Goal: Task Accomplishment & Management: Manage account settings

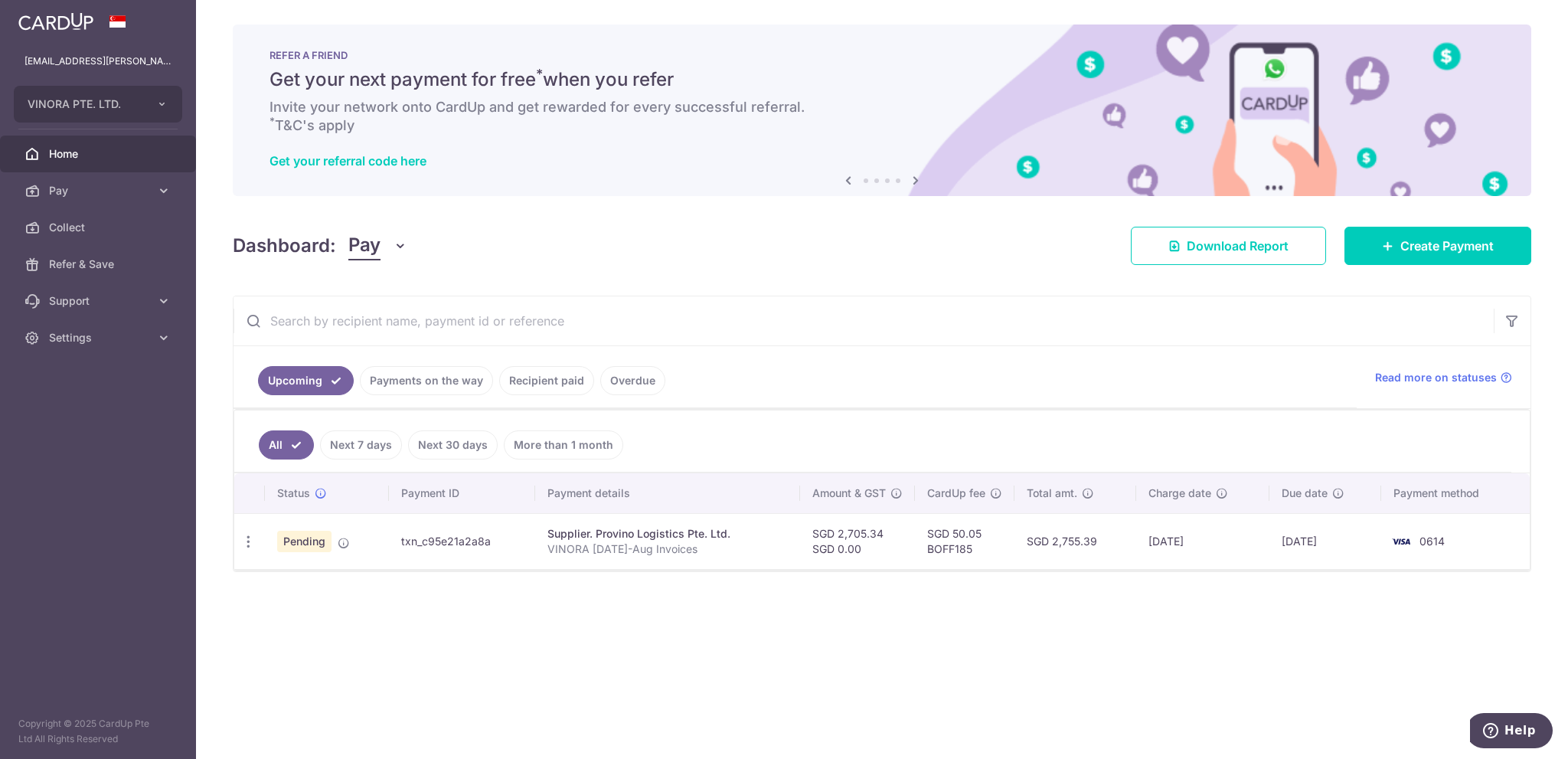
drag, startPoint x: 1056, startPoint y: 562, endPoint x: 1072, endPoint y: 567, distance: 16.8
click at [1056, 563] on td "SGD 2,755.39" at bounding box center [1074, 541] width 122 height 56
click at [1096, 609] on div "× Pause Schedule Pause all future payments in this series Pause just this one p…" at bounding box center [882, 380] width 1372 height 759
click at [250, 543] on icon "button" at bounding box center [248, 541] width 16 height 16
click at [319, 583] on span "Update payment" at bounding box center [330, 583] width 104 height 18
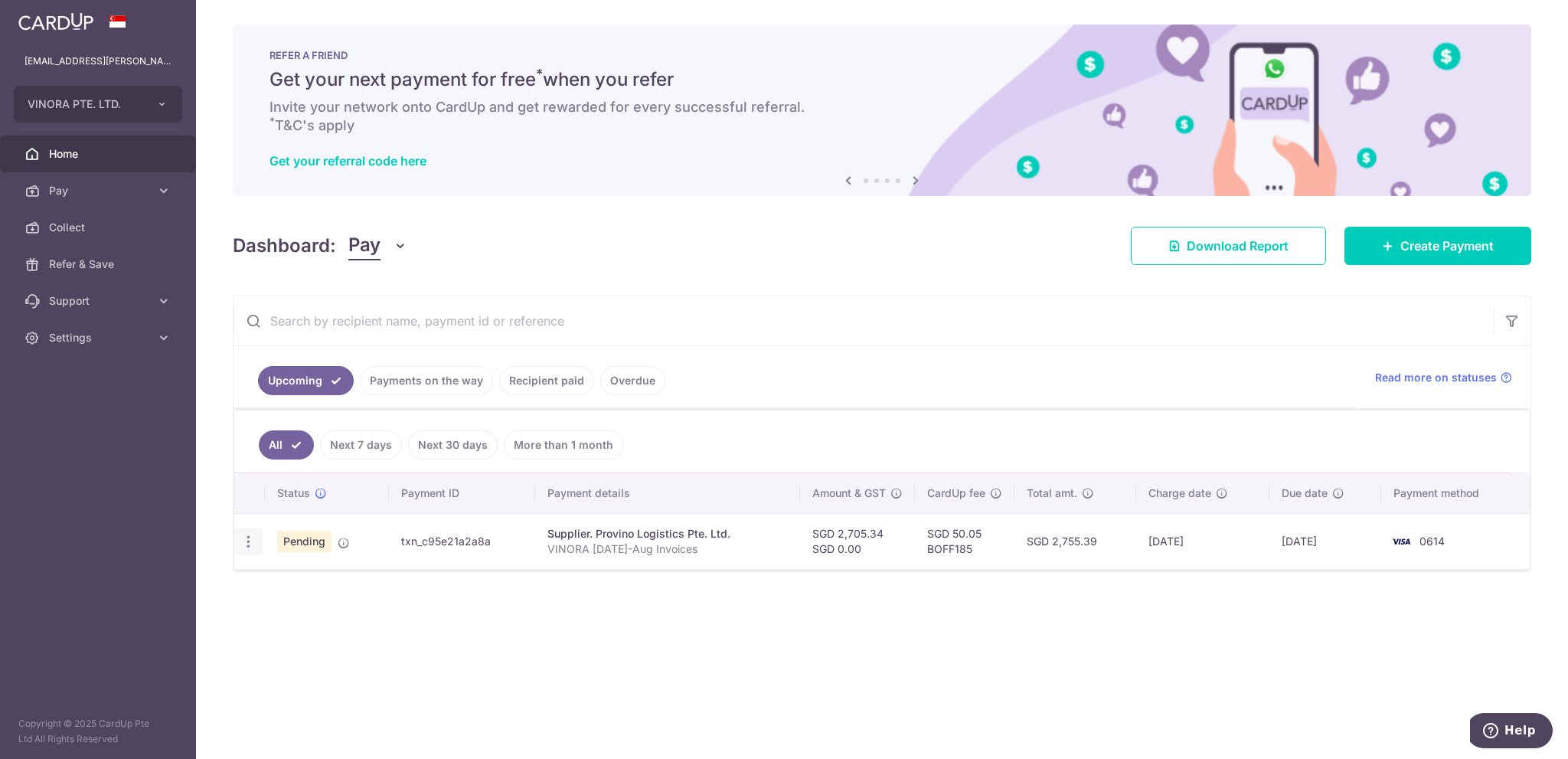
click at [249, 549] on div "Update payment Cancel payment" at bounding box center [248, 542] width 29 height 29
click at [242, 533] on icon "button" at bounding box center [248, 541] width 16 height 16
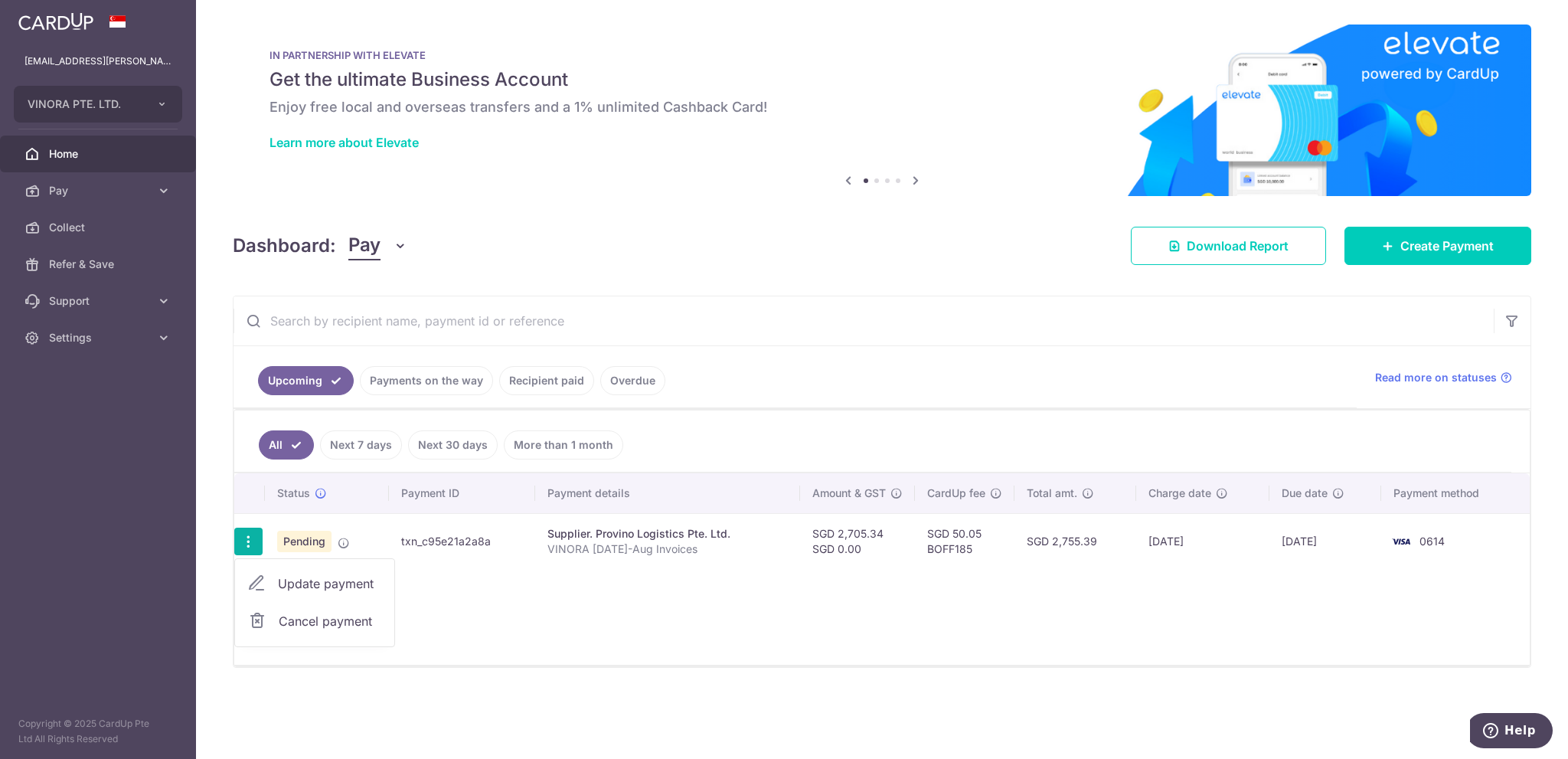
click at [88, 165] on link "Home" at bounding box center [98, 154] width 196 height 37
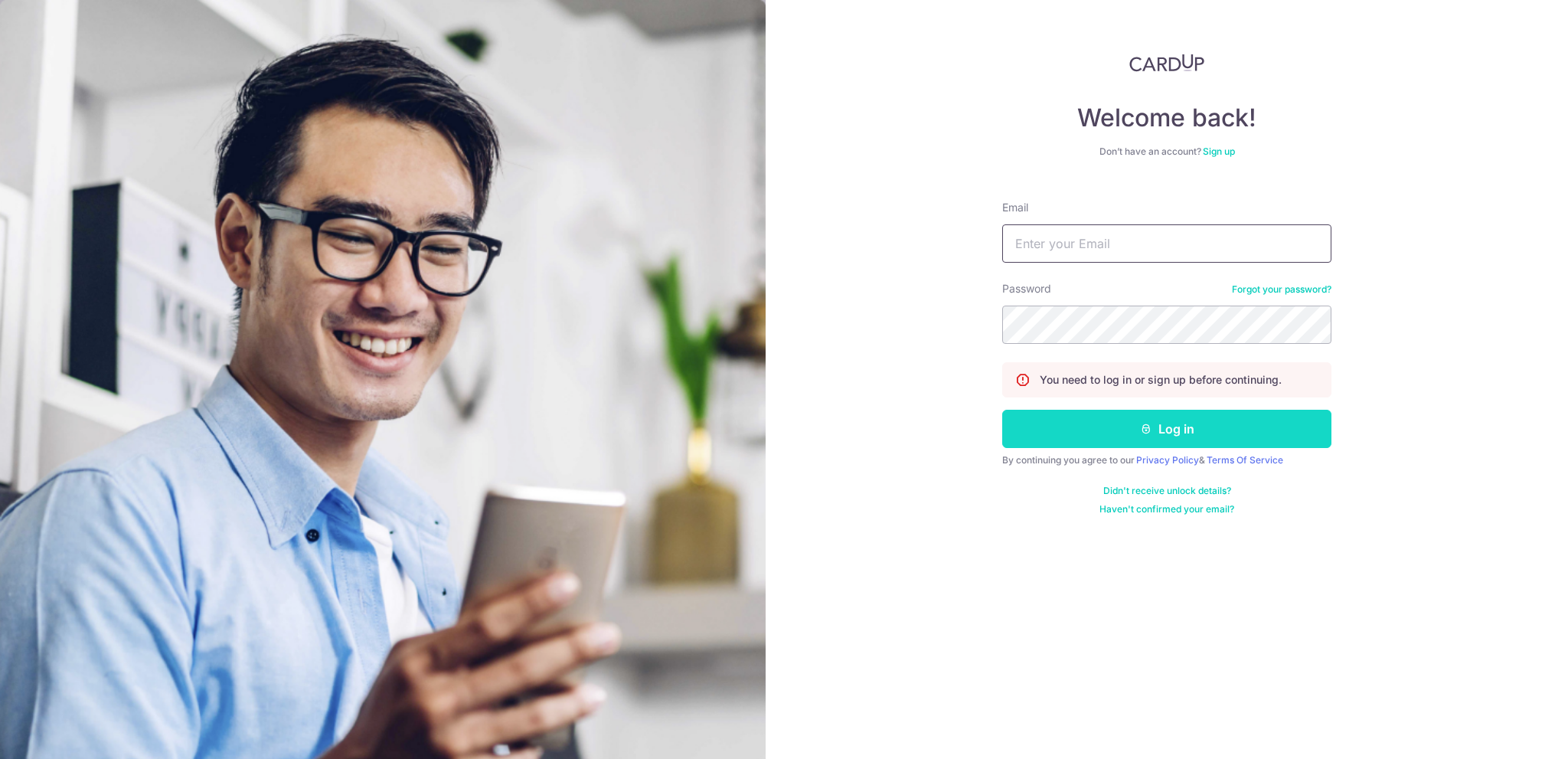
type input "[EMAIL_ADDRESS][PERSON_NAME][PERSON_NAME][DOMAIN_NAME]"
click at [1117, 422] on button "Log in" at bounding box center [1166, 429] width 329 height 39
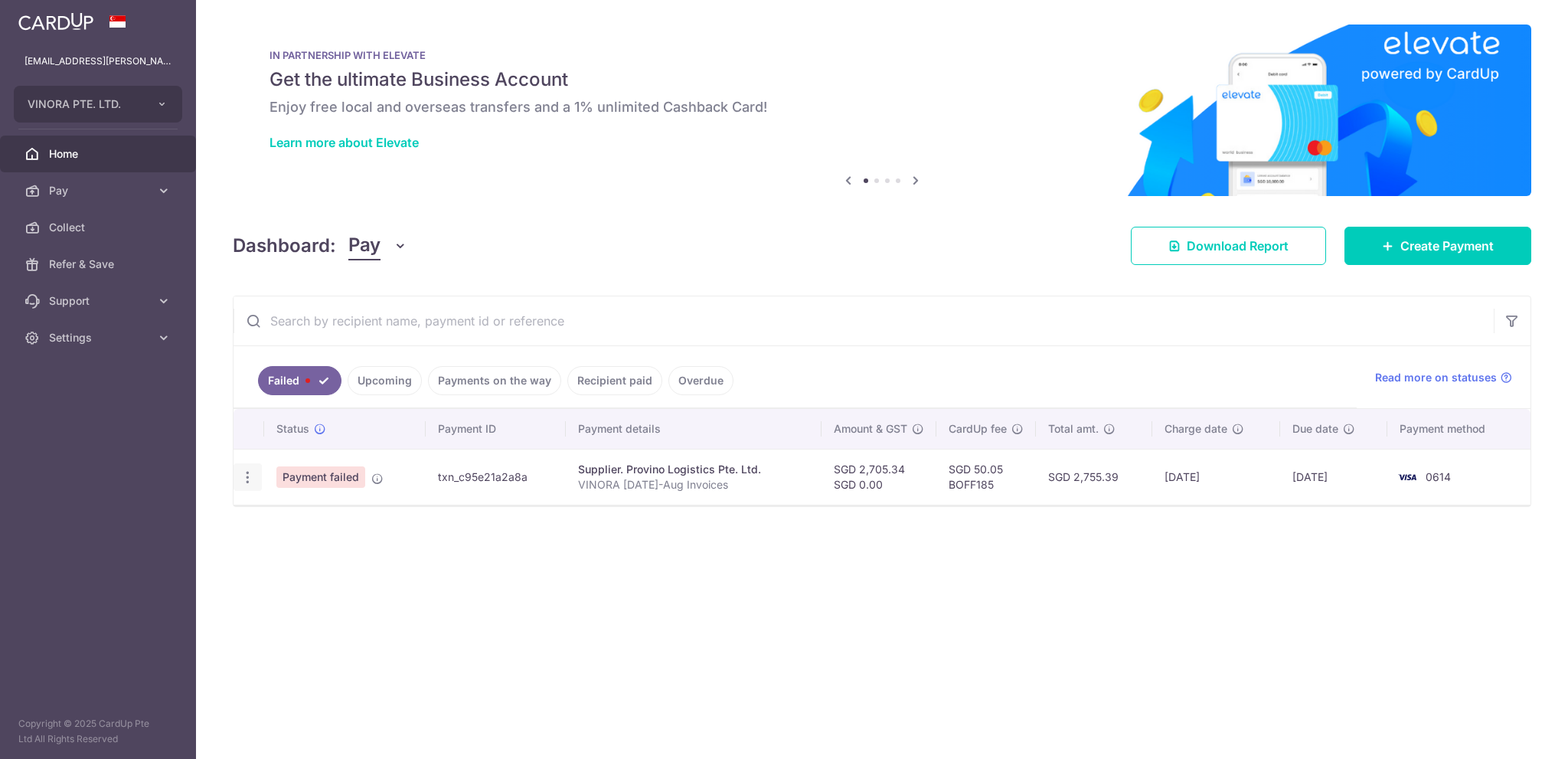
click at [250, 478] on icon "button" at bounding box center [247, 477] width 16 height 16
click at [285, 517] on span "Update payment" at bounding box center [329, 520] width 104 height 18
radio input "true"
type input "2,705.34"
type input "0.00"
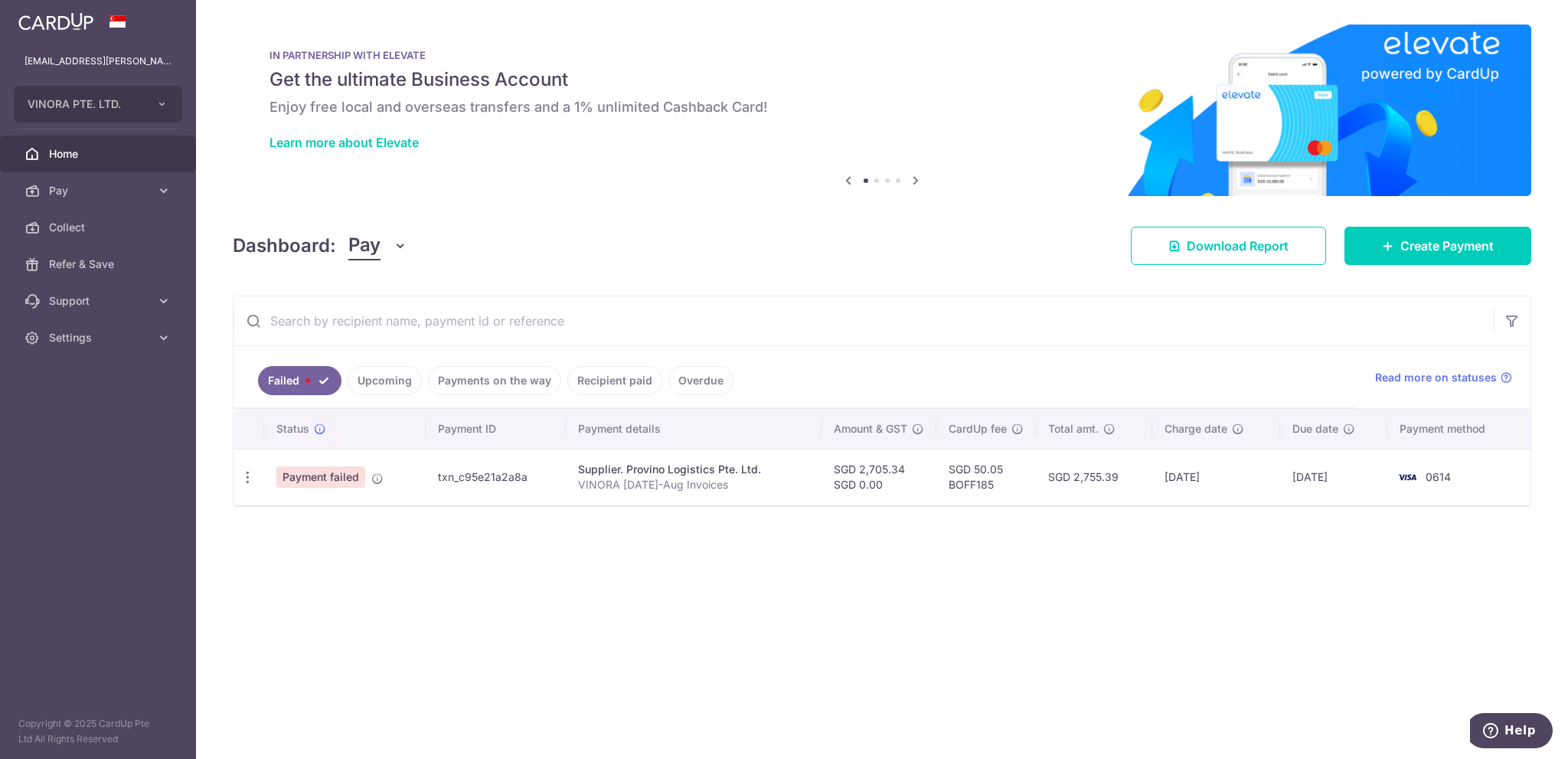
type input "VINORA [DATE]-Aug Invoices"
type input "provino"
type input "BOFF185"
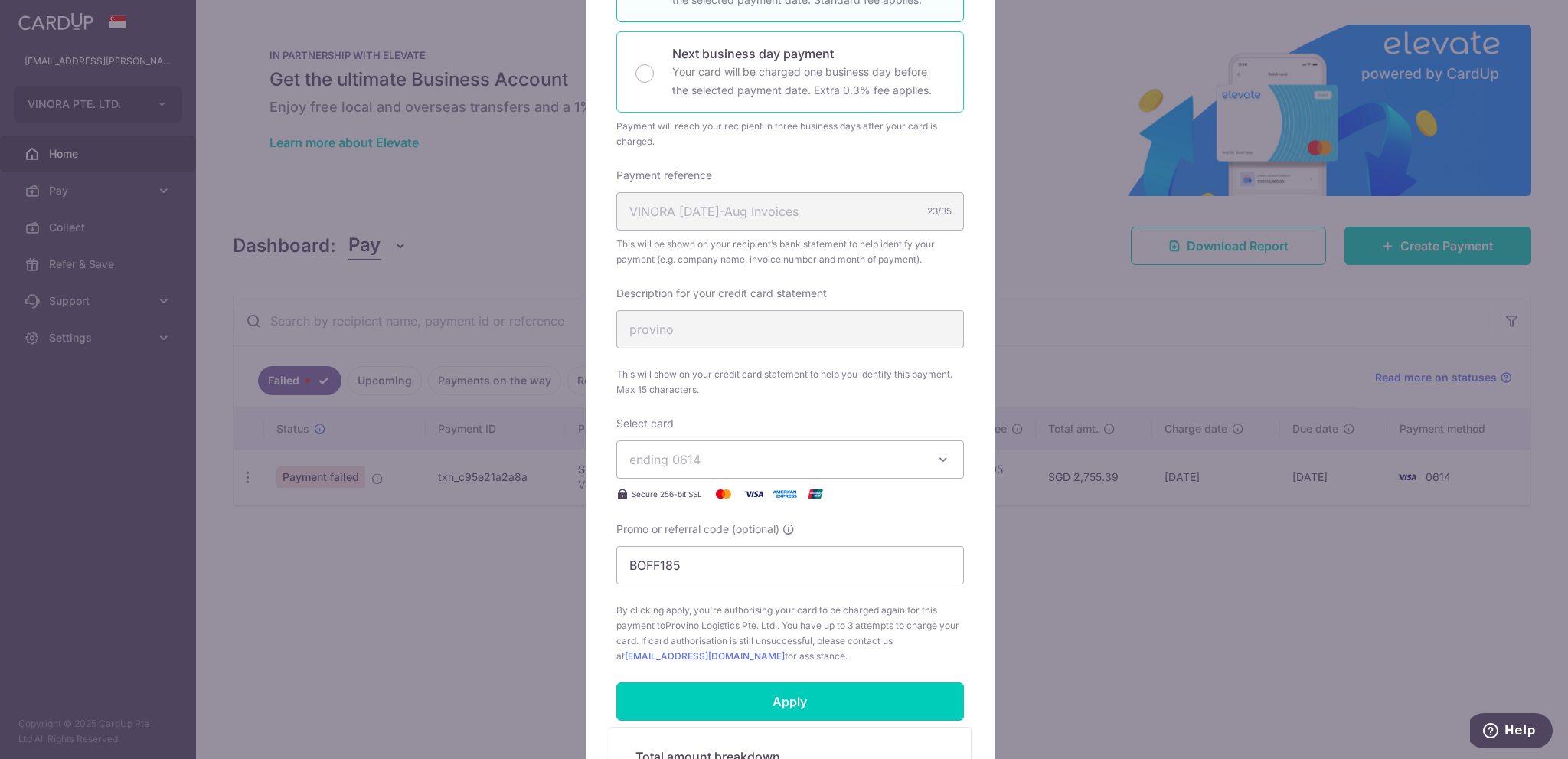
scroll to position [356, 0]
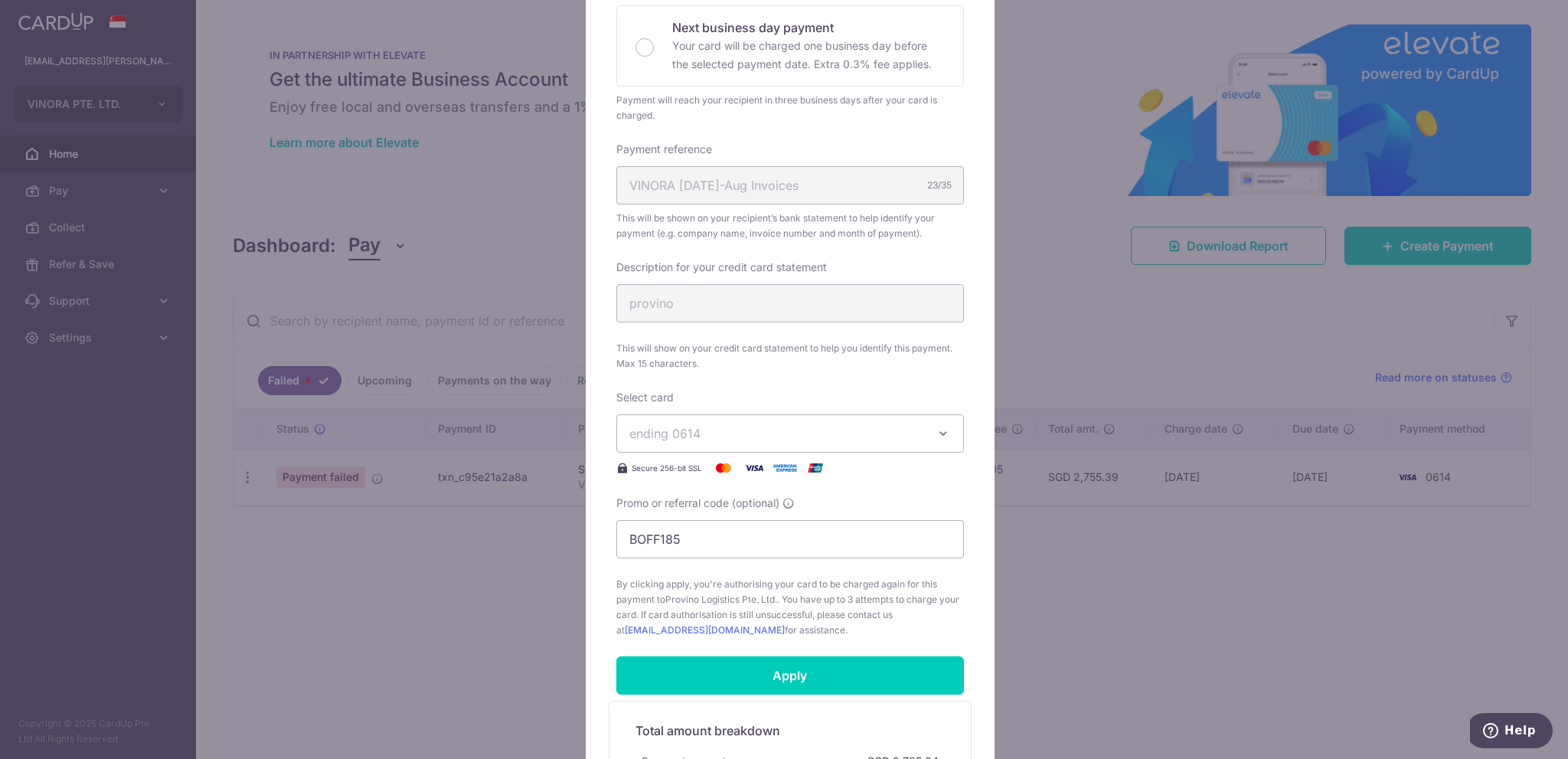
click at [753, 434] on span "ending 0614" at bounding box center [775, 434] width 294 height 18
click at [728, 499] on span "**** 7414" at bounding box center [789, 506] width 321 height 18
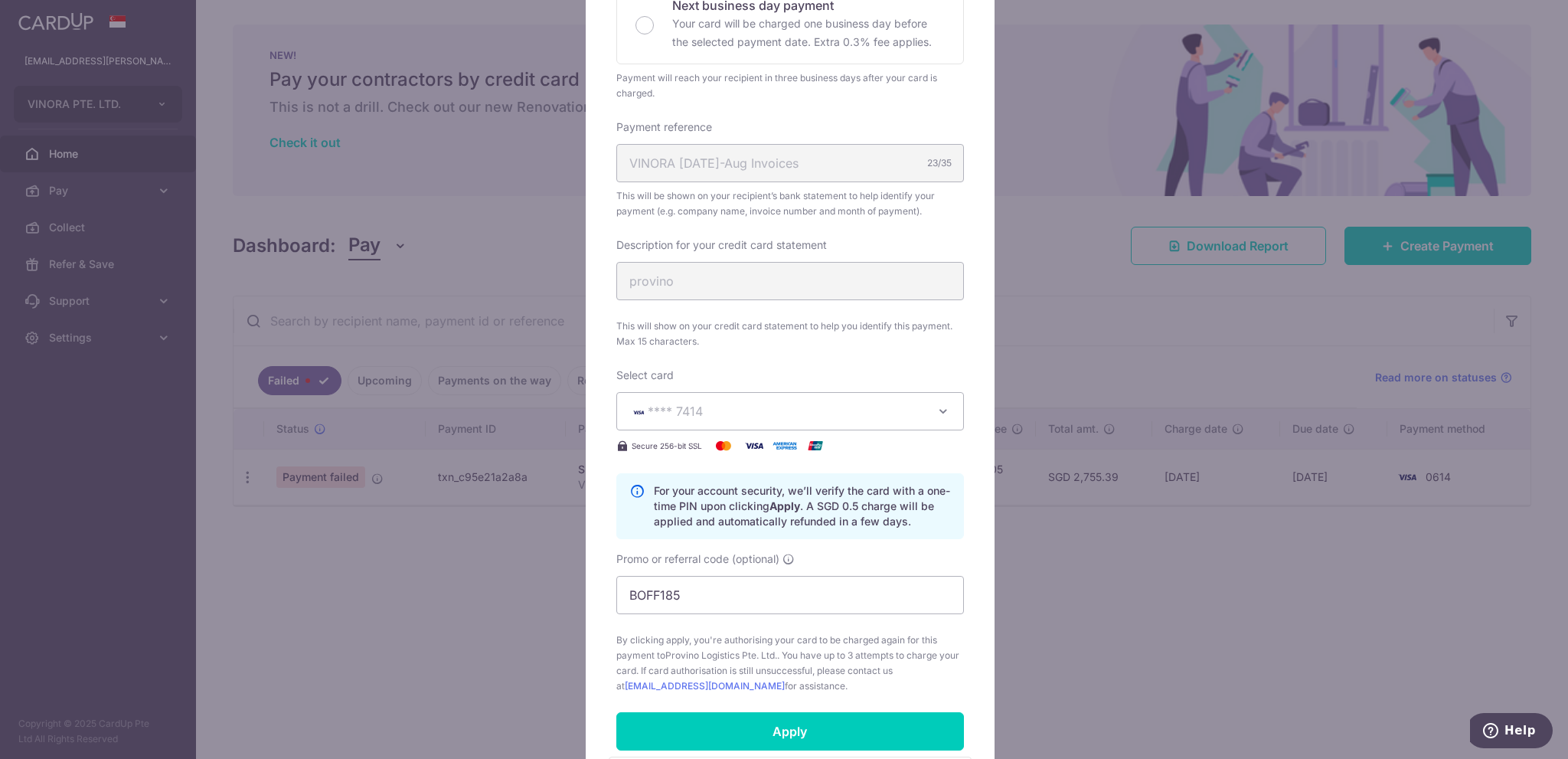
scroll to position [460, 0]
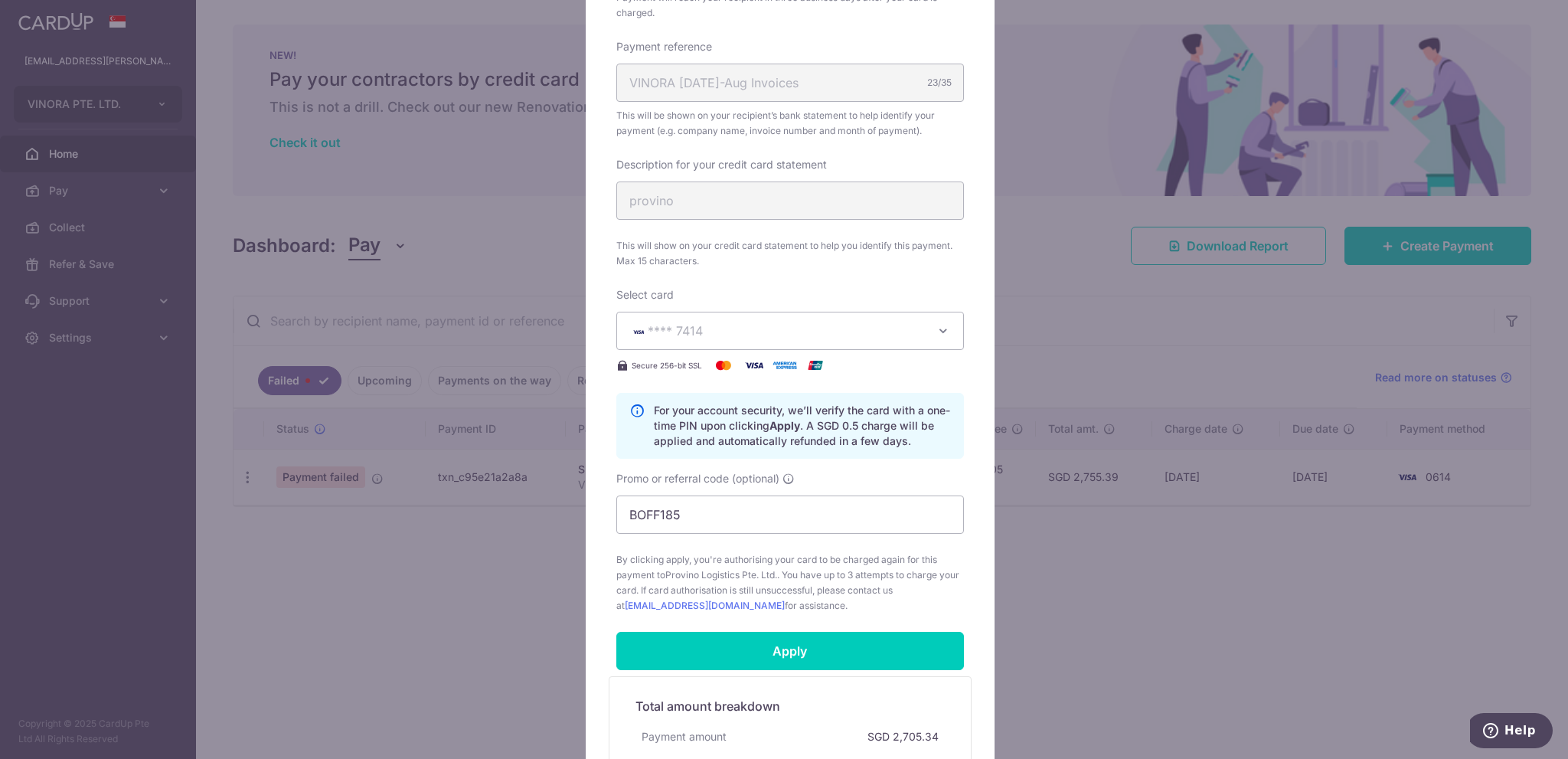
click at [940, 326] on icon "button" at bounding box center [943, 331] width 16 height 16
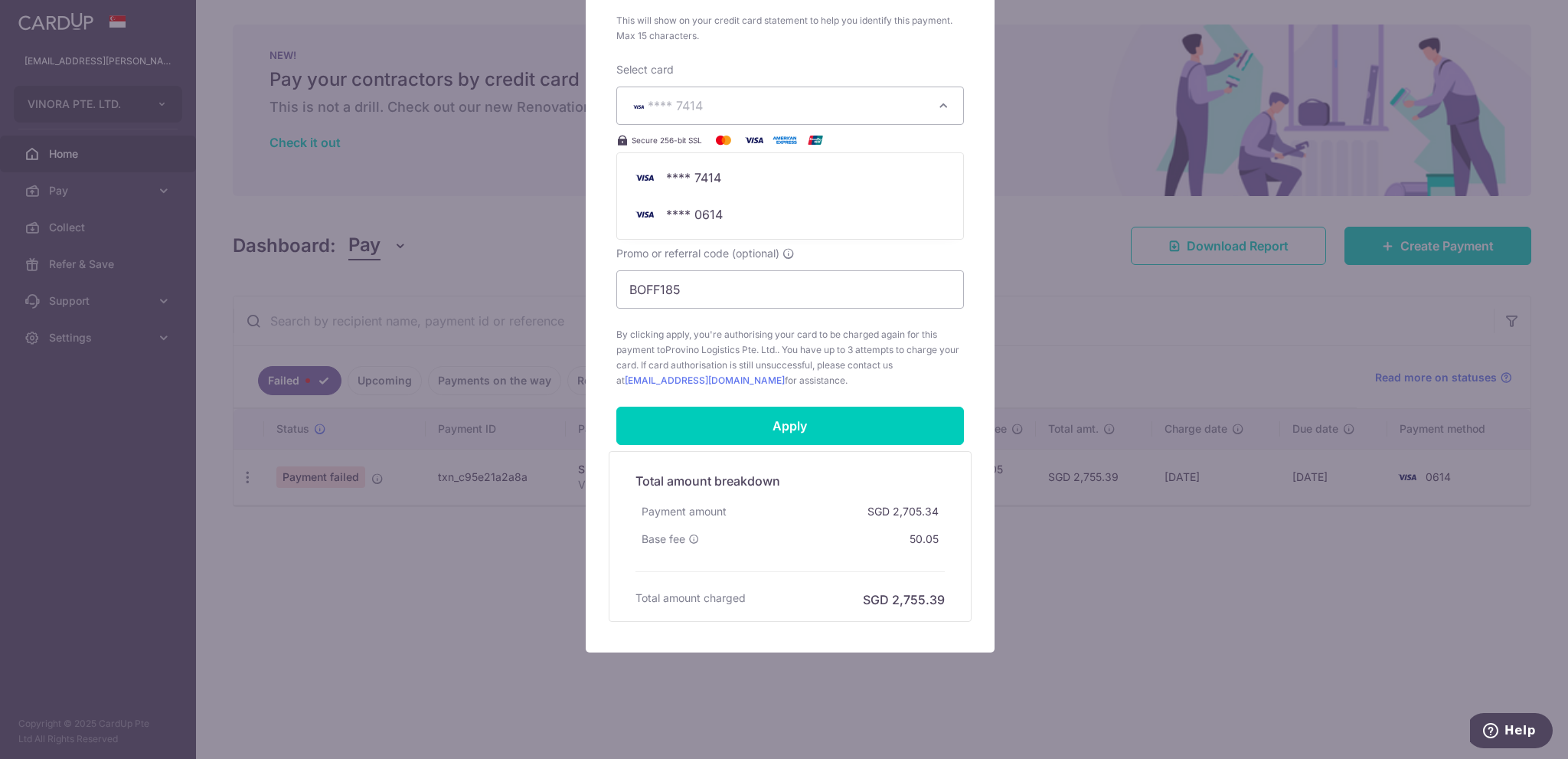
scroll to position [686, 0]
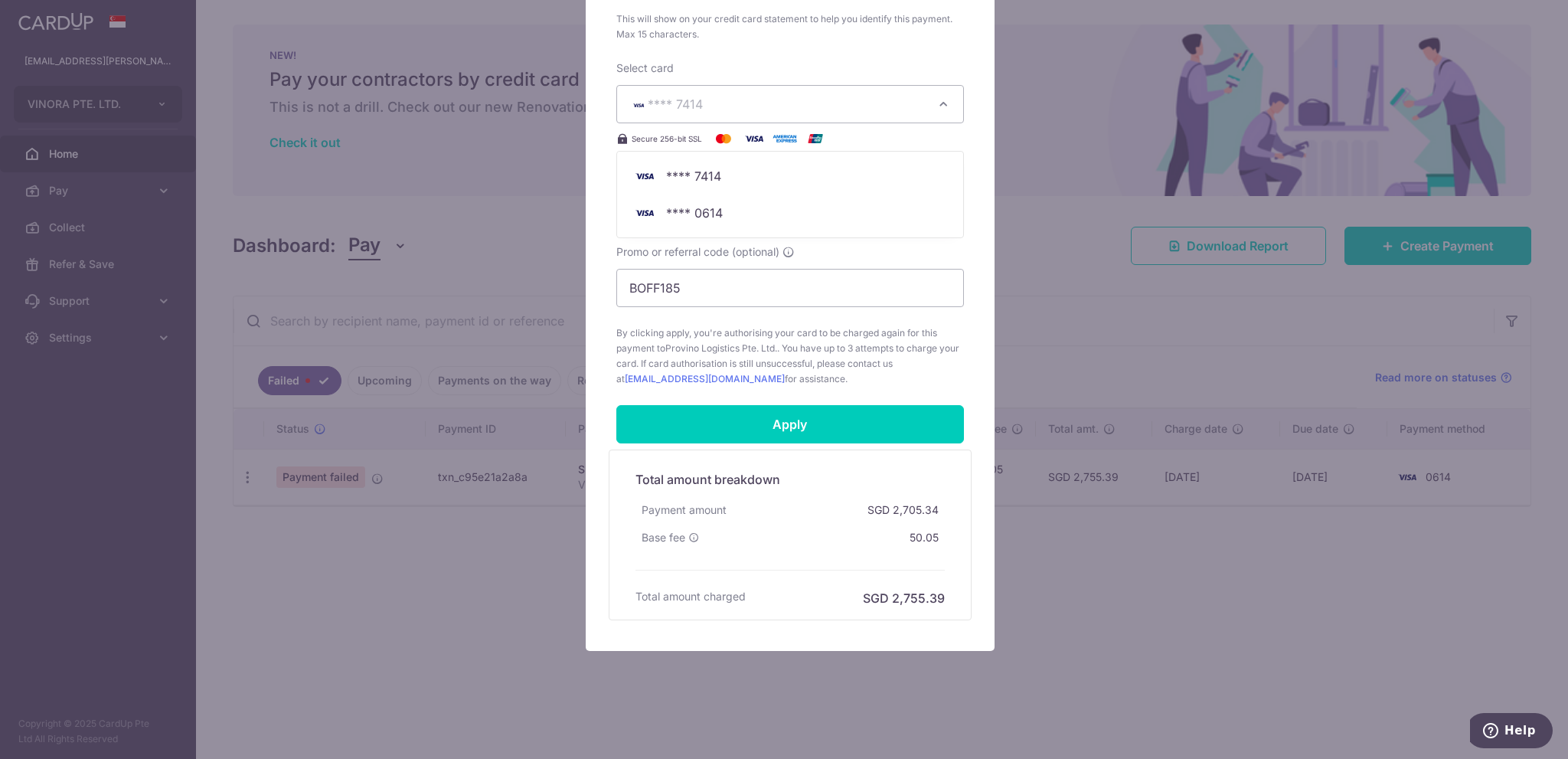
click at [1096, 563] on div "Edit payment By clicking apply, you will make changes to all payments to Provin…" at bounding box center [784, 380] width 1568 height 759
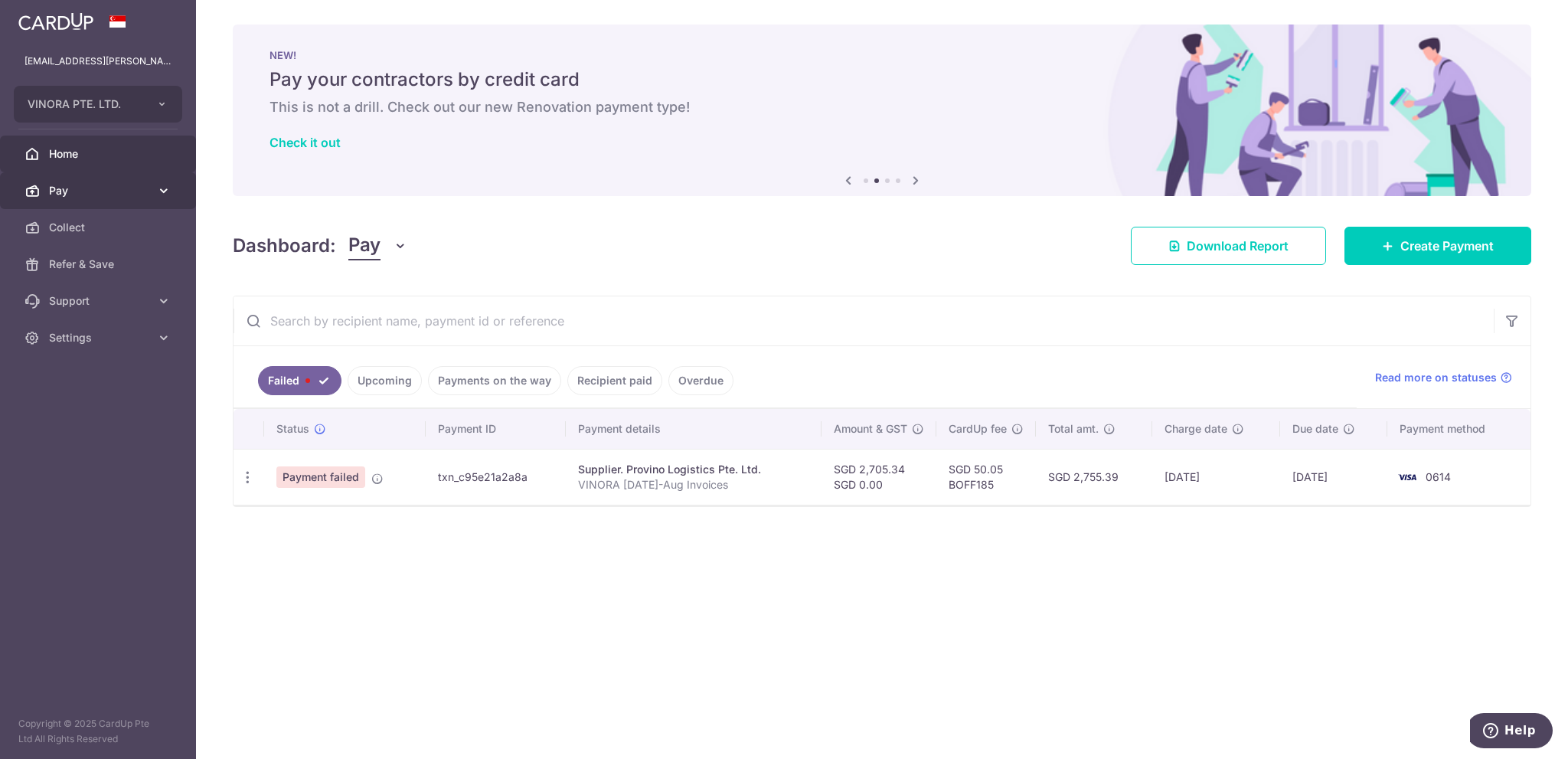
click at [161, 195] on icon at bounding box center [164, 191] width 16 height 16
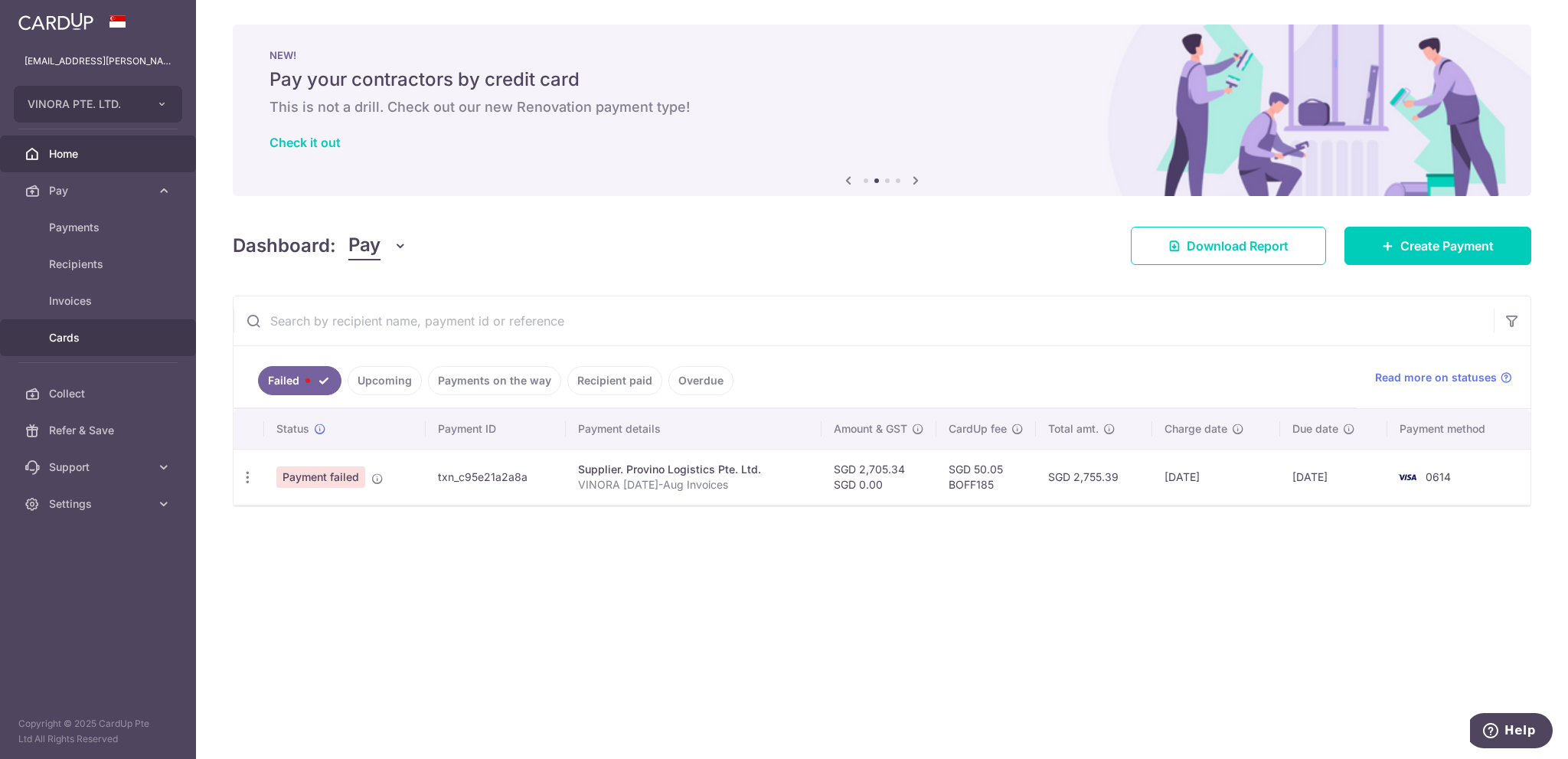
click at [66, 328] on link "Cards" at bounding box center [98, 338] width 196 height 37
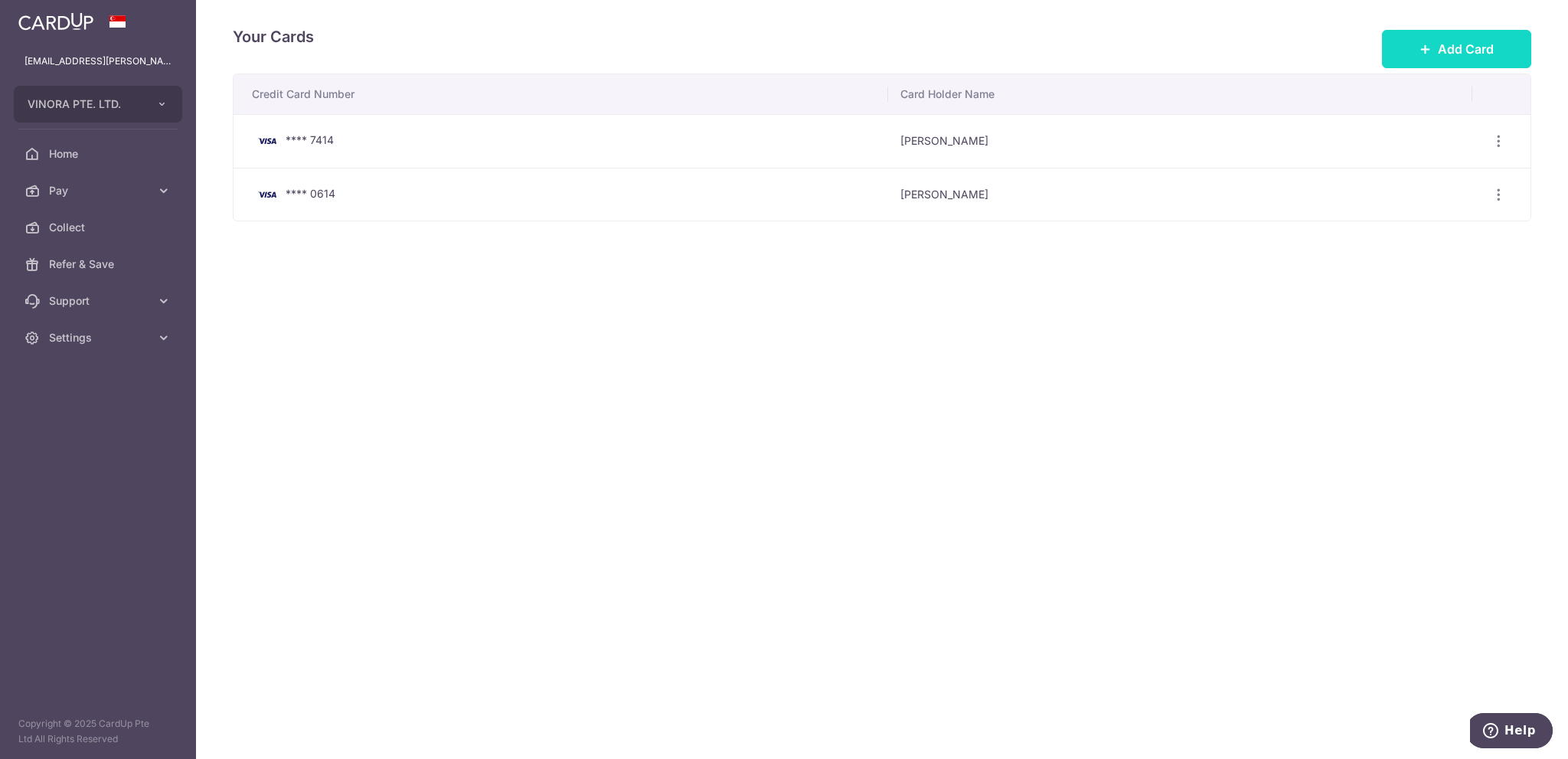
drag, startPoint x: 1421, startPoint y: 39, endPoint x: 1420, endPoint y: 48, distance: 9.1
click at [1421, 39] on button "Add Card" at bounding box center [1457, 49] width 149 height 39
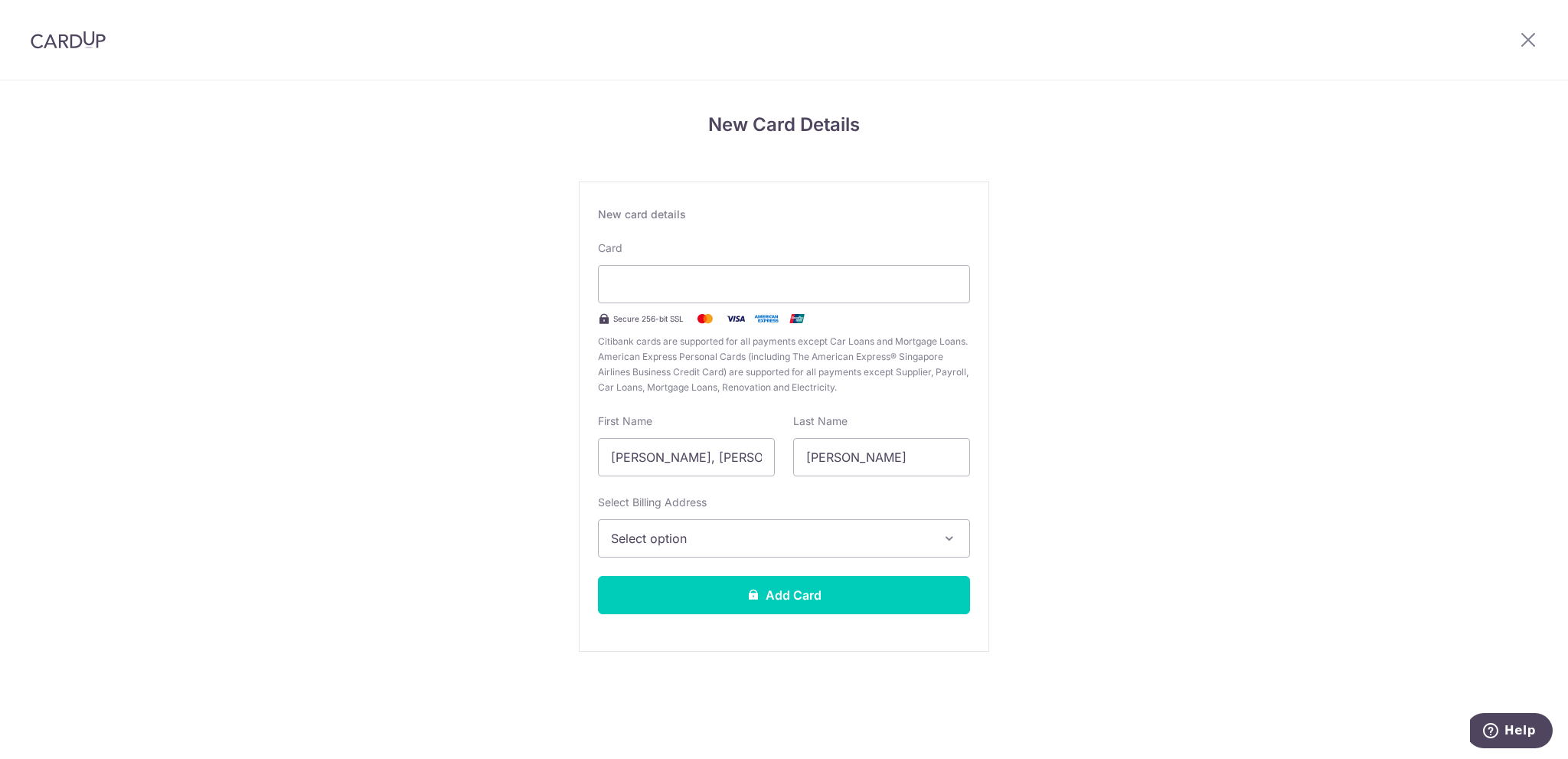
click at [705, 302] on div "Card Secure 256-bit SSL Citibank cards are supported for all payments except Ca…" at bounding box center [784, 318] width 372 height 155
click at [716, 456] on input "Wai Peng, Rachael" at bounding box center [686, 458] width 177 height 39
type input "L"
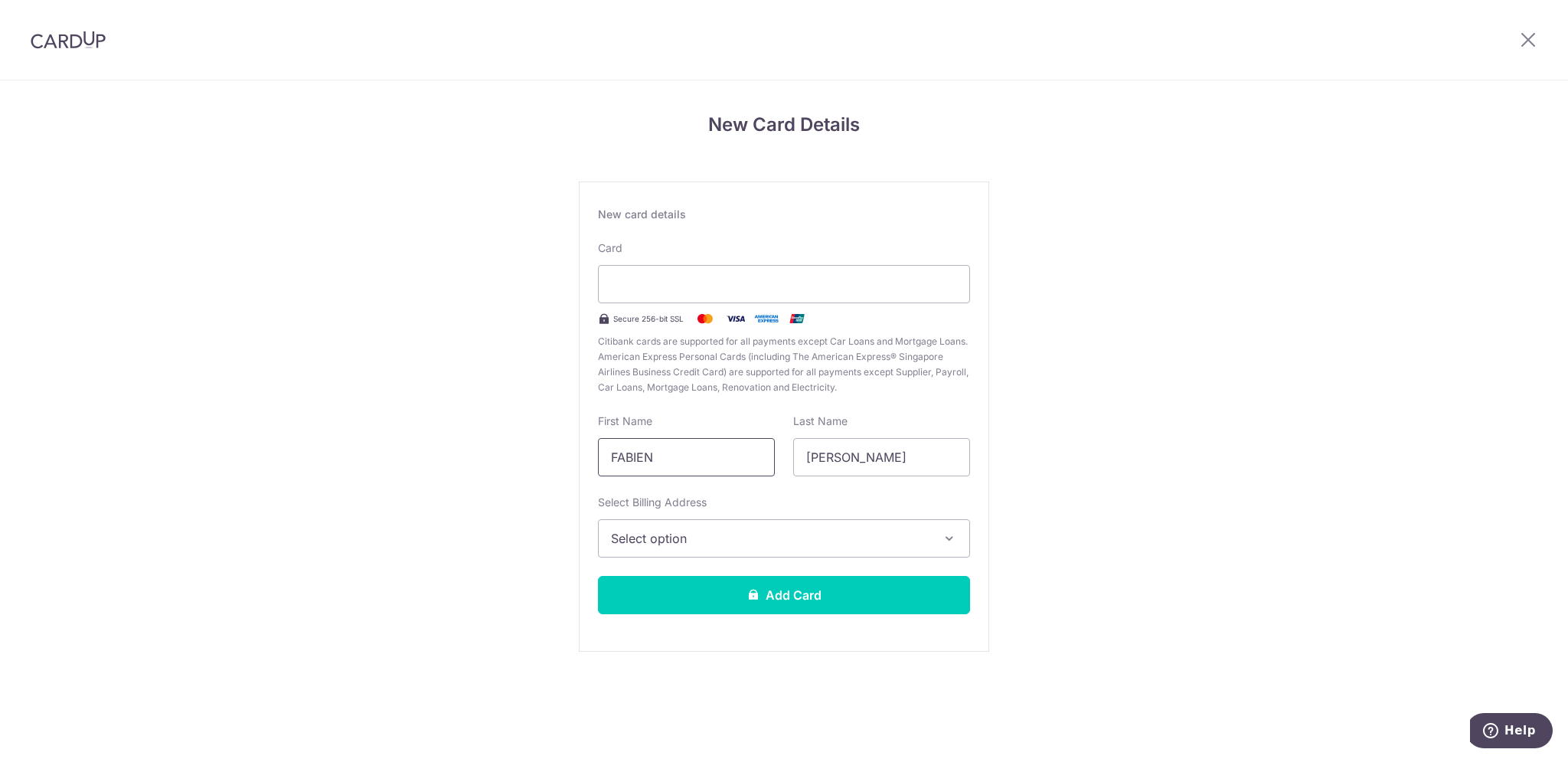
type input "FABIEN"
type input "LOW"
click at [709, 539] on span "Select option" at bounding box center [770, 538] width 319 height 18
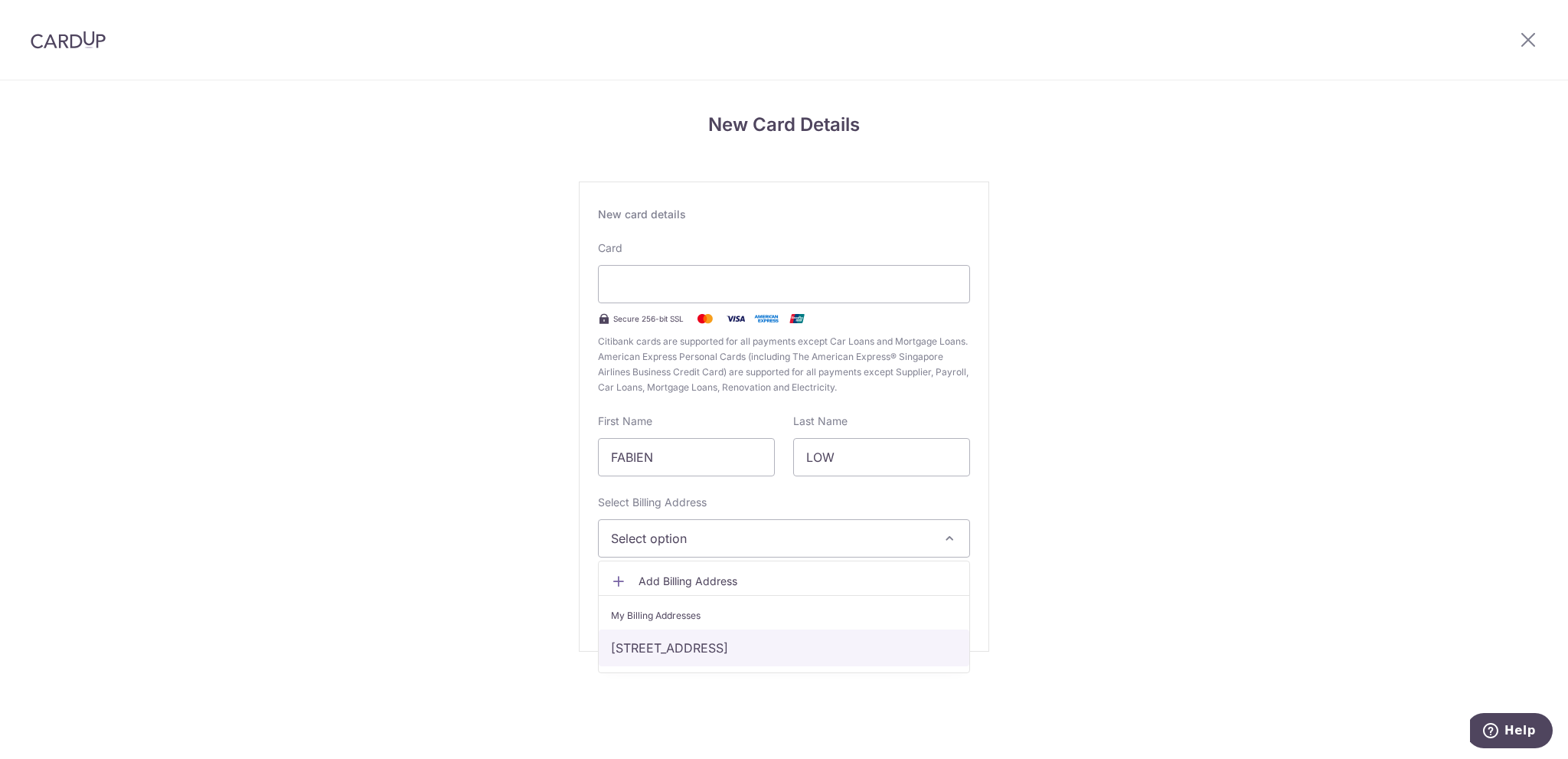
click at [701, 647] on link "52 serangoon garden way, Singapore, Singapore-555948" at bounding box center [784, 648] width 370 height 37
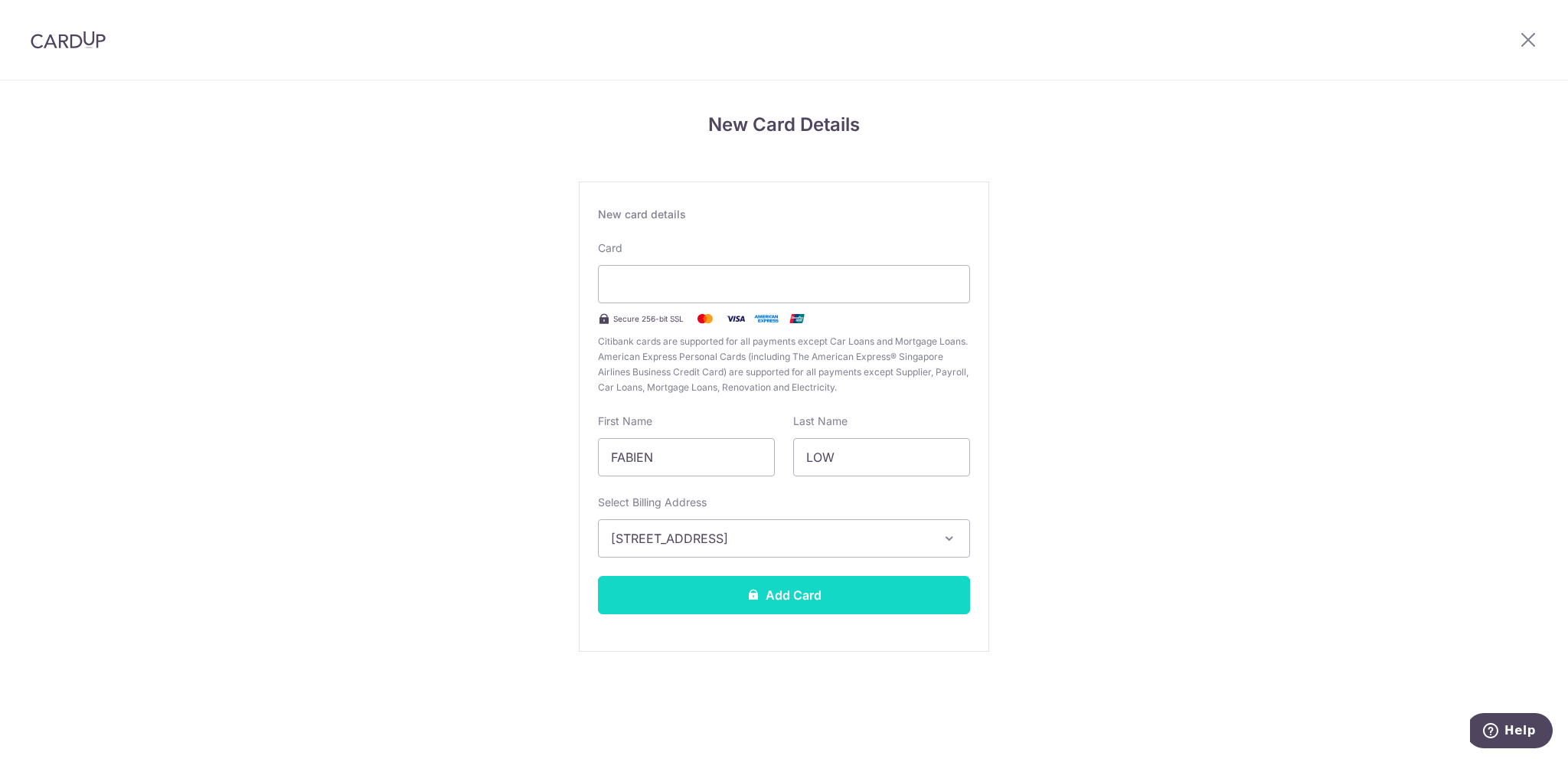
click at [766, 597] on button "Add Card" at bounding box center [784, 595] width 372 height 39
click at [775, 591] on button "Add Card" at bounding box center [784, 595] width 372 height 39
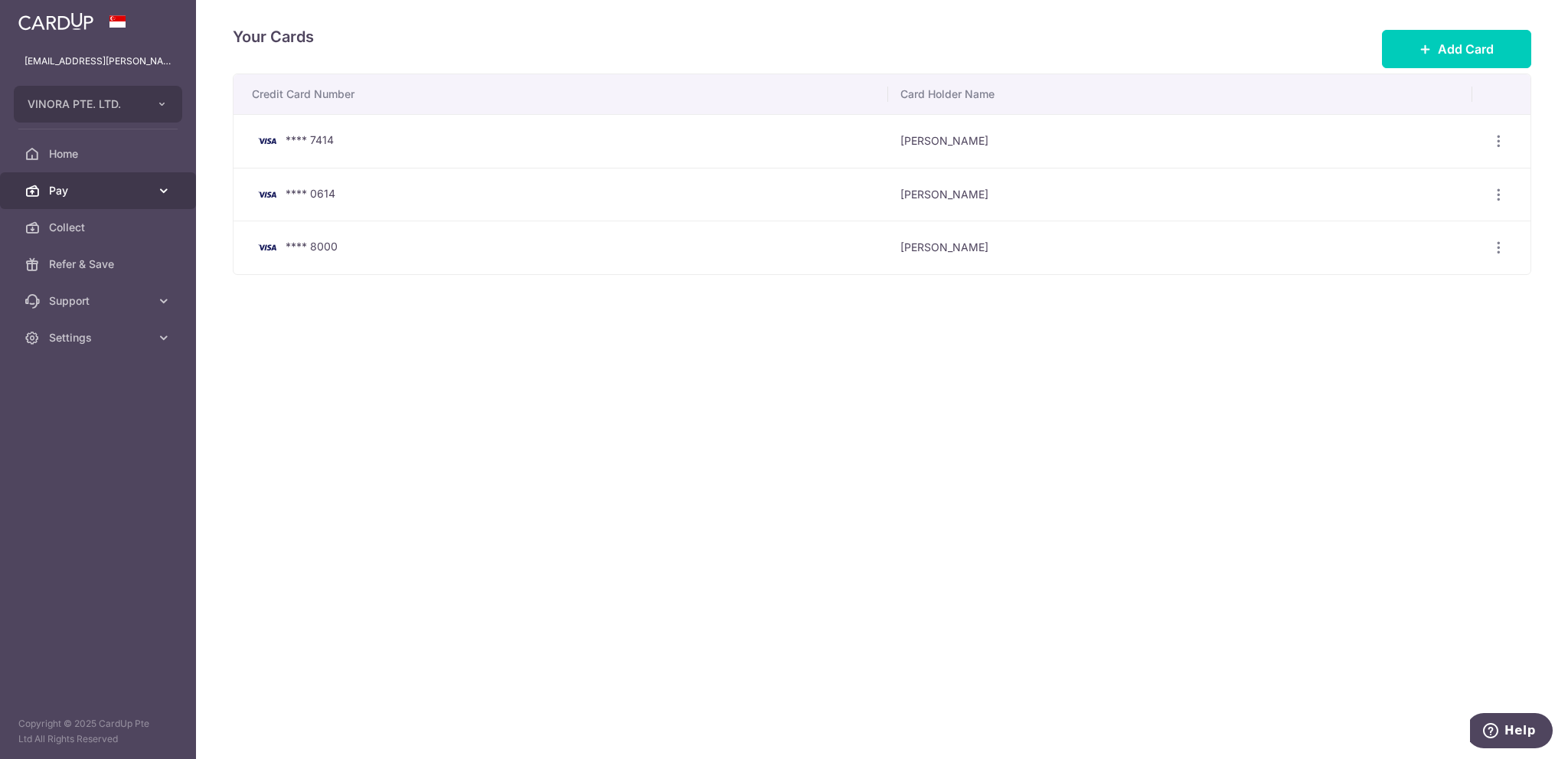
click at [101, 199] on link "Pay" at bounding box center [98, 191] width 196 height 37
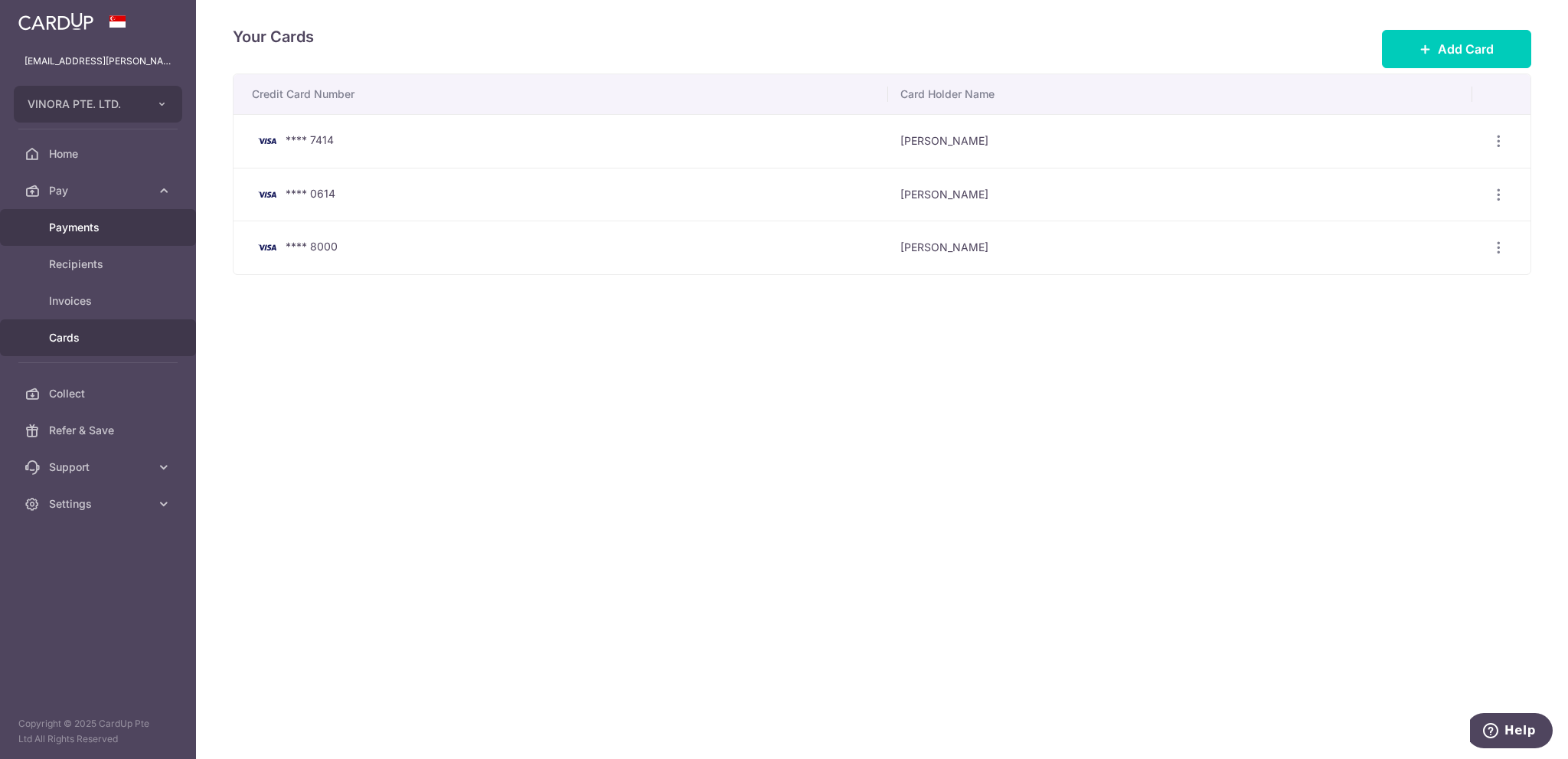
click at [104, 233] on span "Payments" at bounding box center [99, 228] width 101 height 16
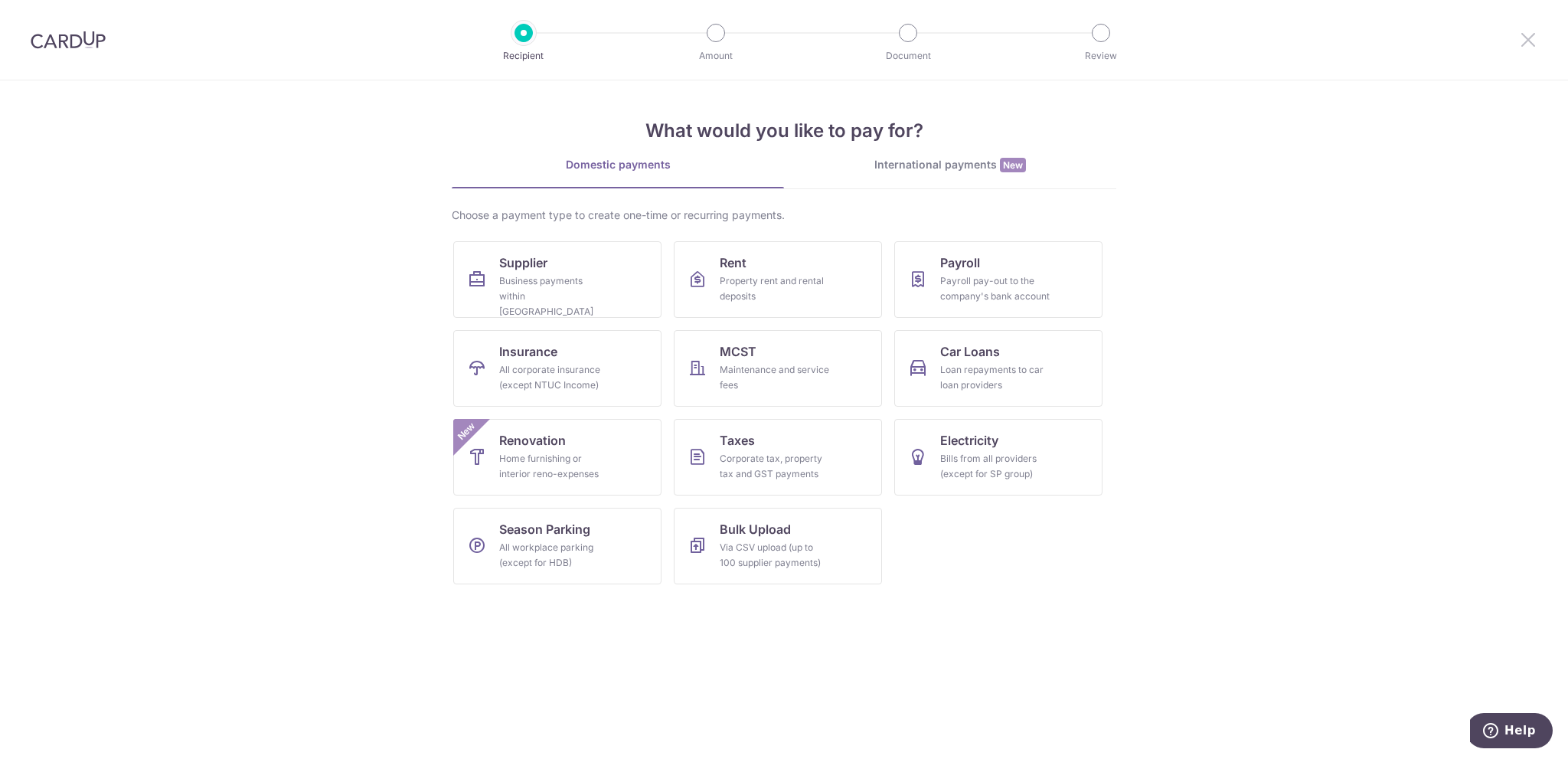
click at [1527, 39] on icon at bounding box center [1527, 39] width 18 height 19
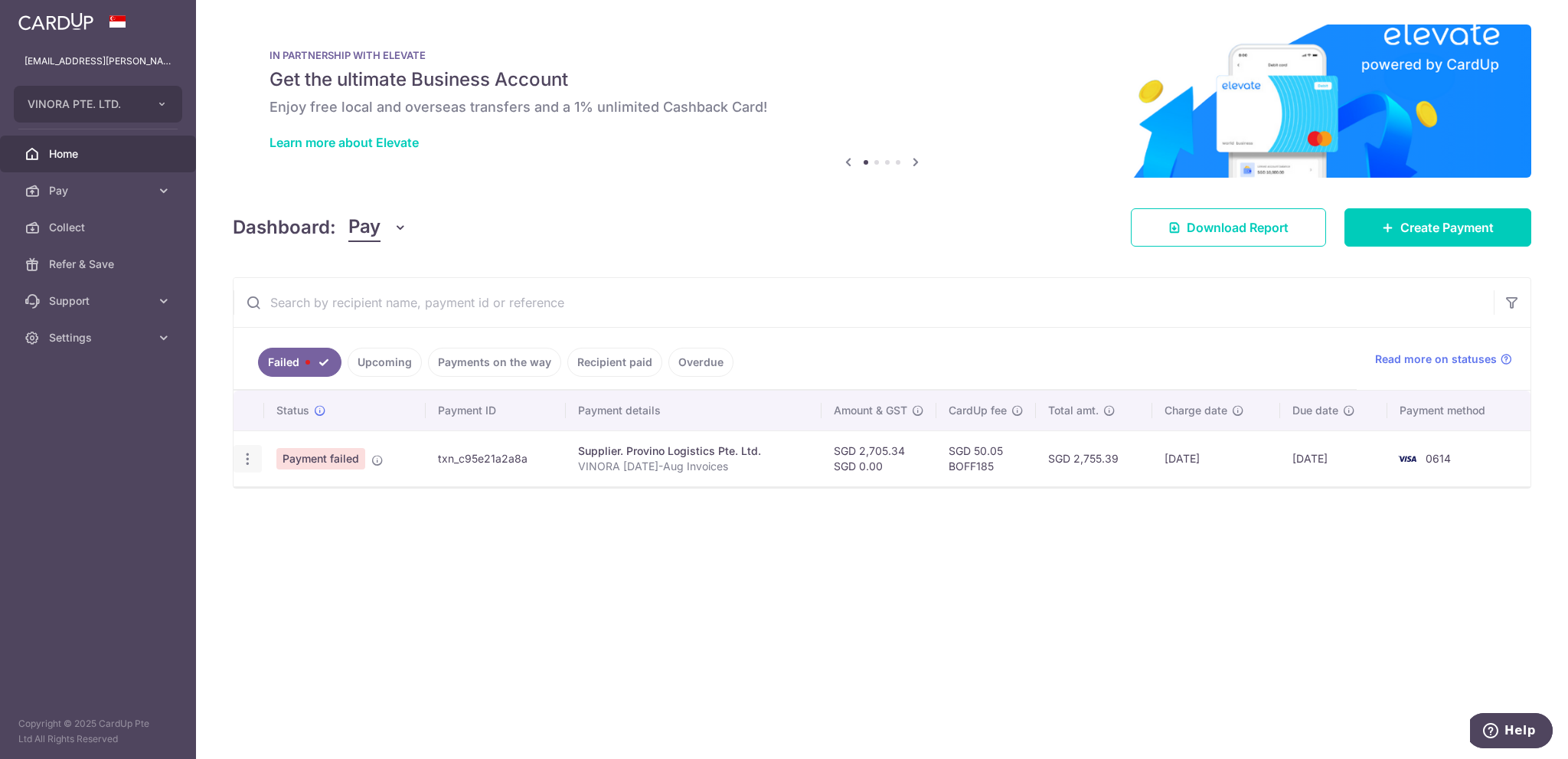
click at [254, 461] on icon "button" at bounding box center [247, 459] width 16 height 16
click at [285, 493] on span "Update payment" at bounding box center [329, 501] width 104 height 18
radio input "true"
type input "2,705.34"
type input "0.00"
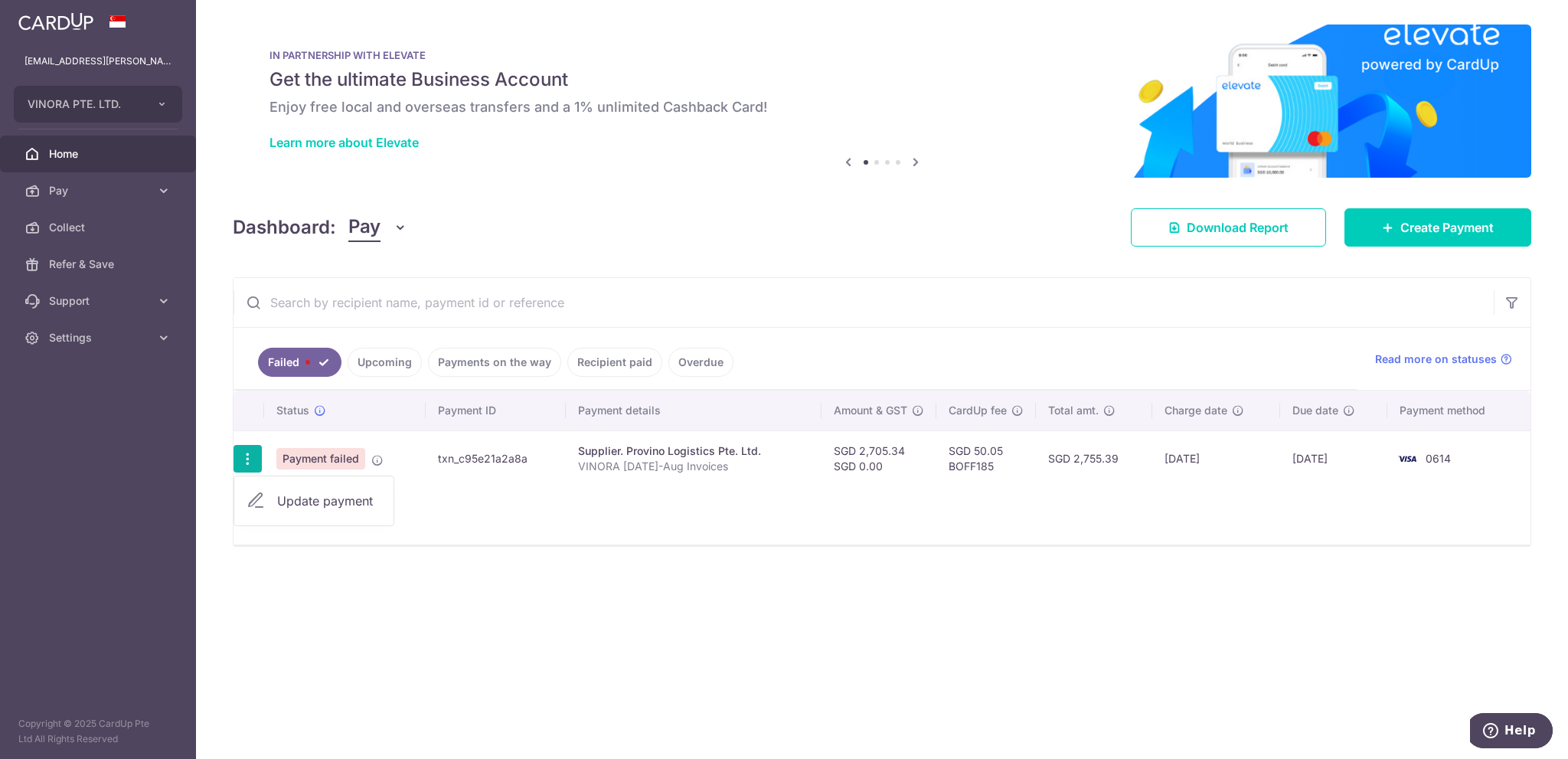
type input "VINORA [DATE]-Aug Invoices"
type input "provino"
type input "BOFF185"
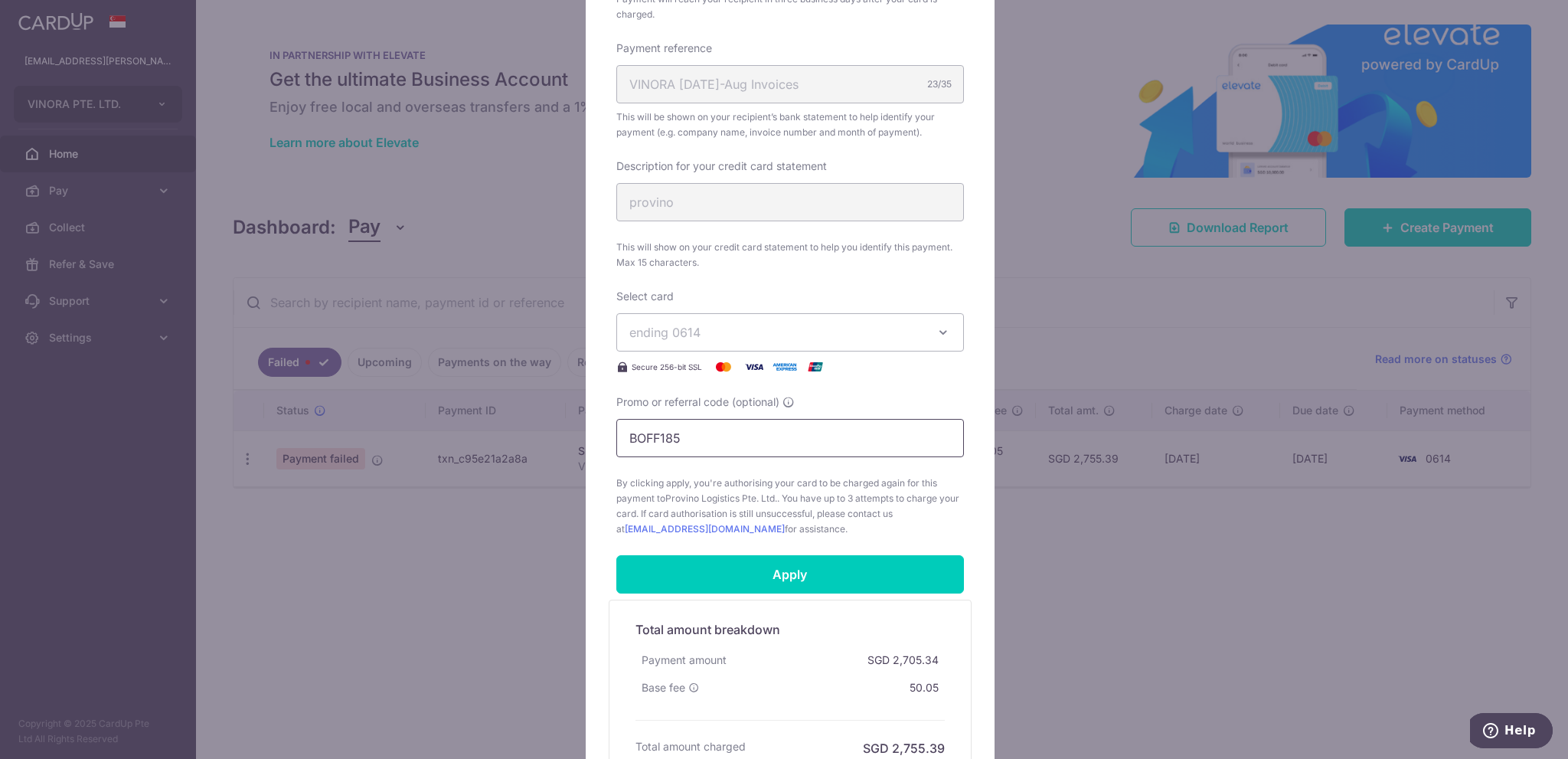
scroll to position [460, 0]
click at [790, 344] on button "ending 0614" at bounding box center [789, 331] width 347 height 39
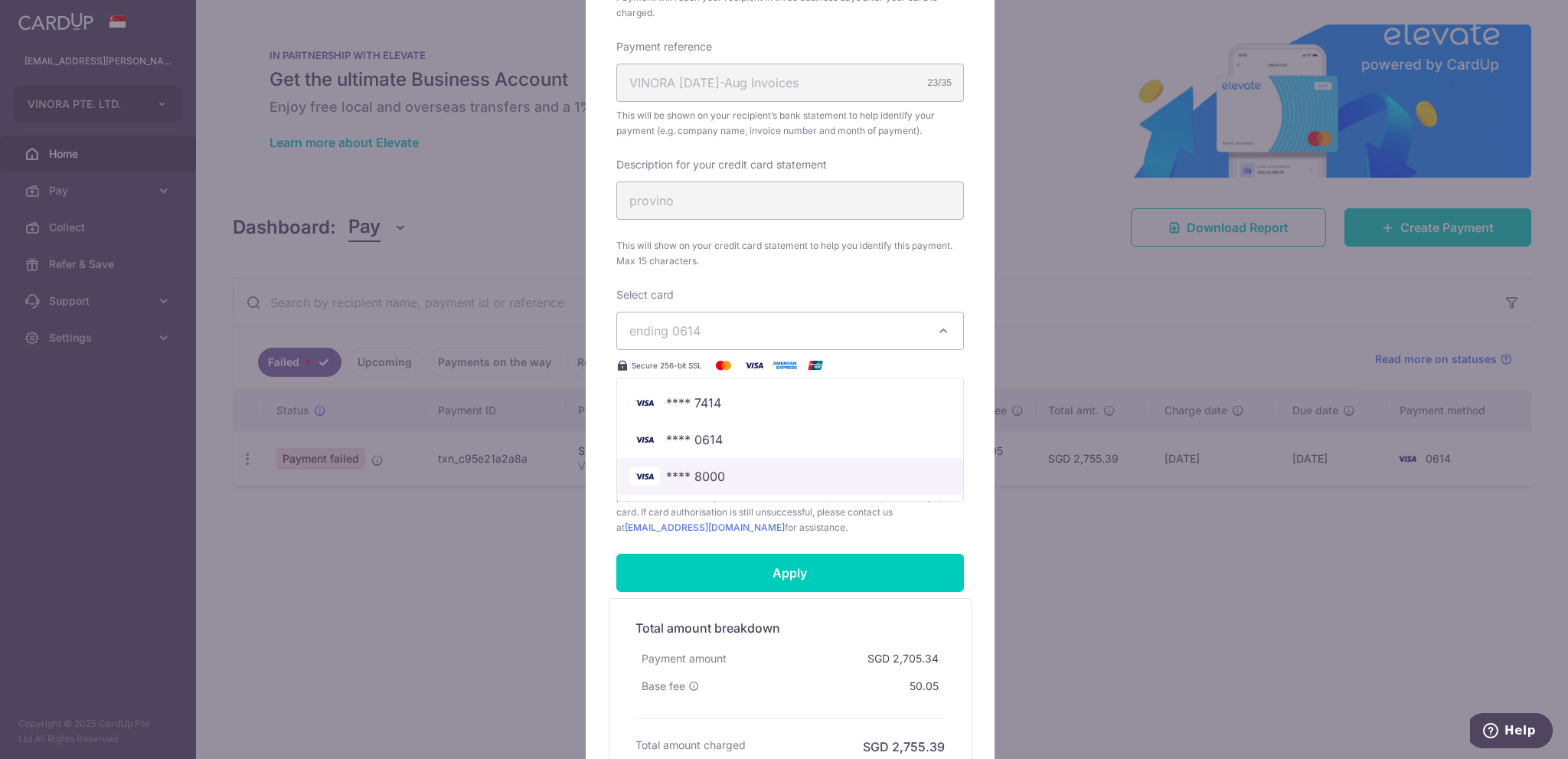
click at [754, 467] on span "**** 8000" at bounding box center [789, 476] width 321 height 18
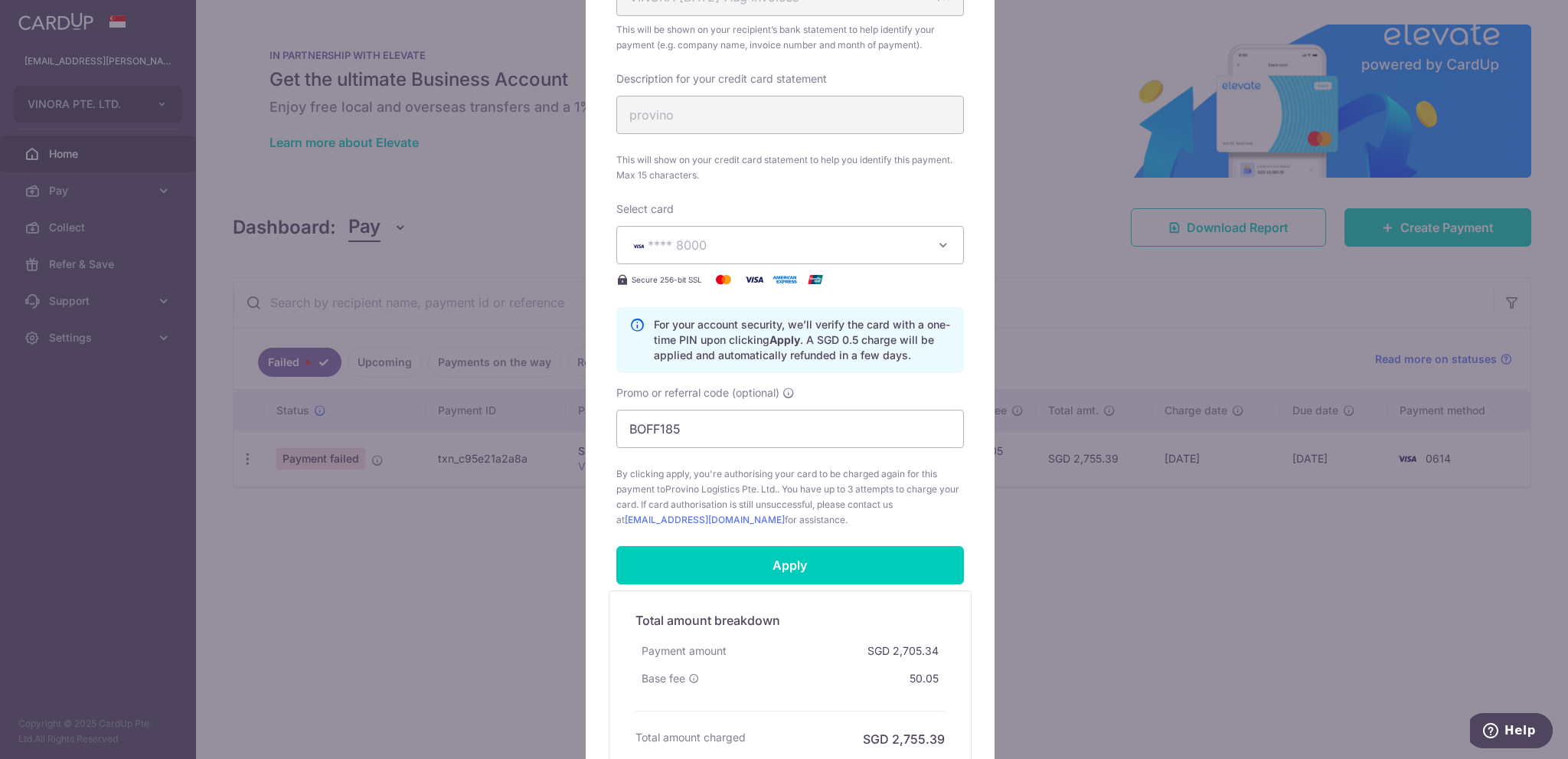
scroll to position [663, 0]
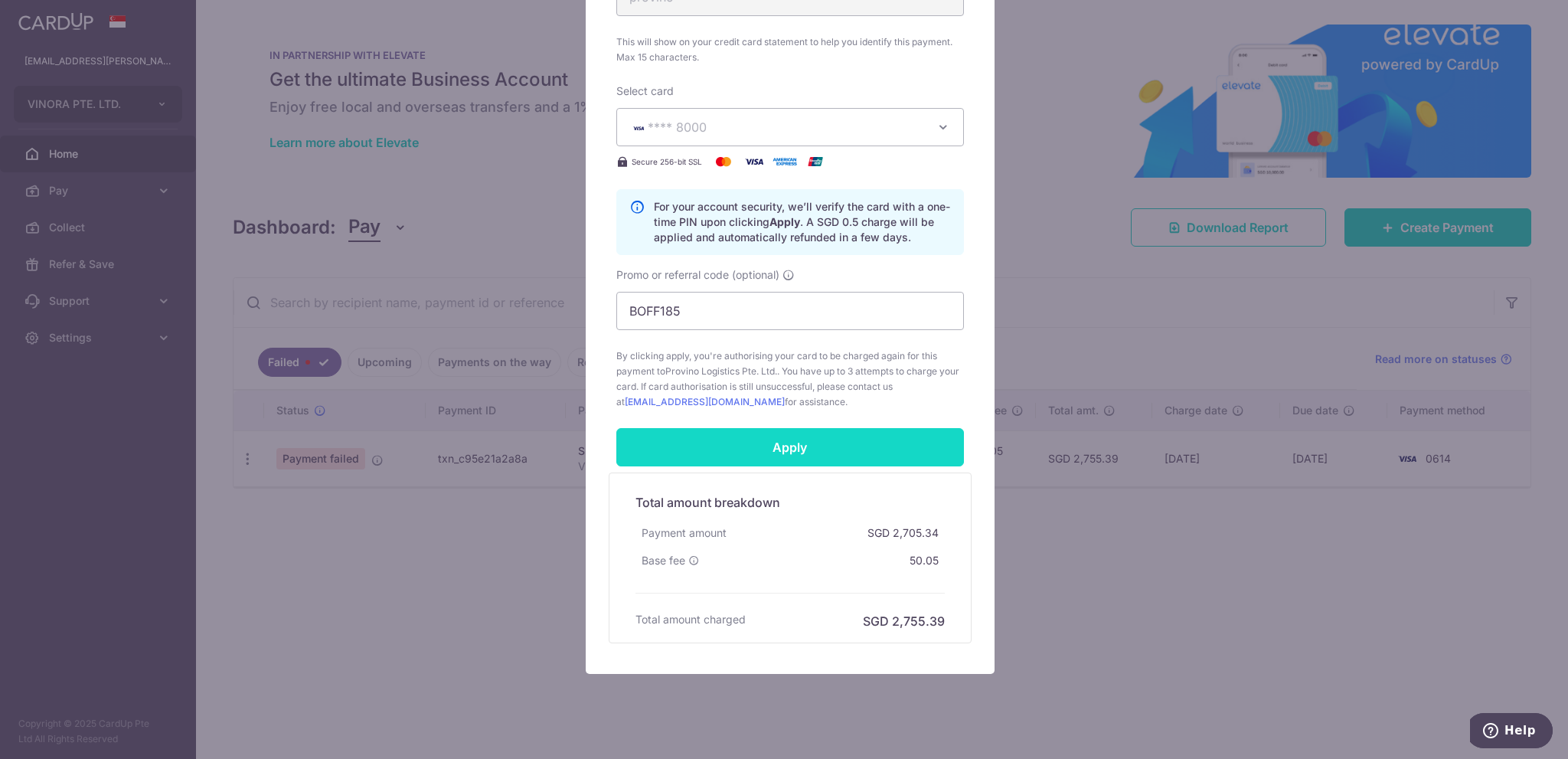
click at [780, 450] on input "Apply" at bounding box center [789, 448] width 347 height 39
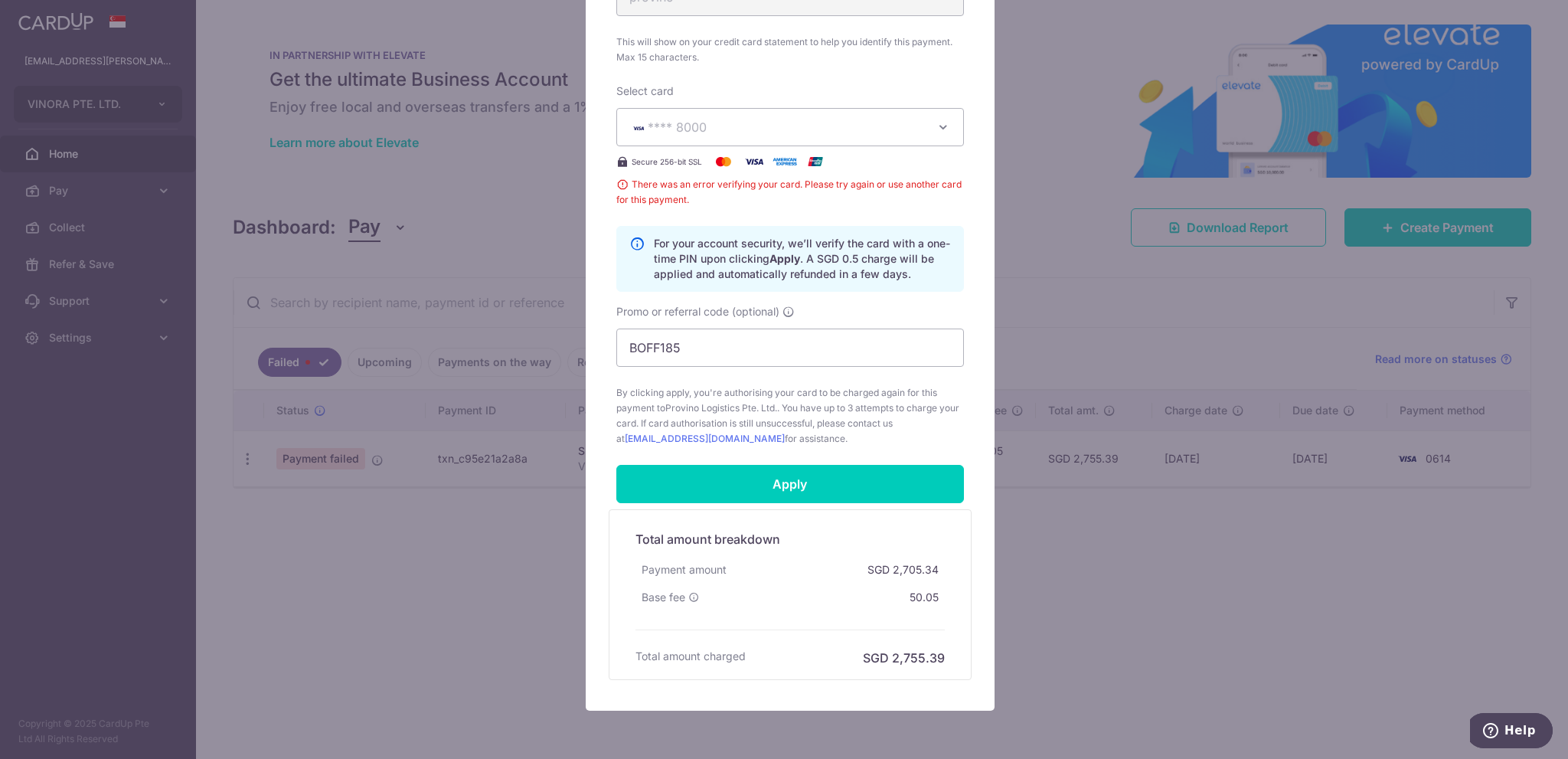
click at [1063, 235] on div "Edit payment By clicking apply, you will make changes to all payments to Provin…" at bounding box center [784, 380] width 1568 height 759
